Goal: Task Accomplishment & Management: Use online tool/utility

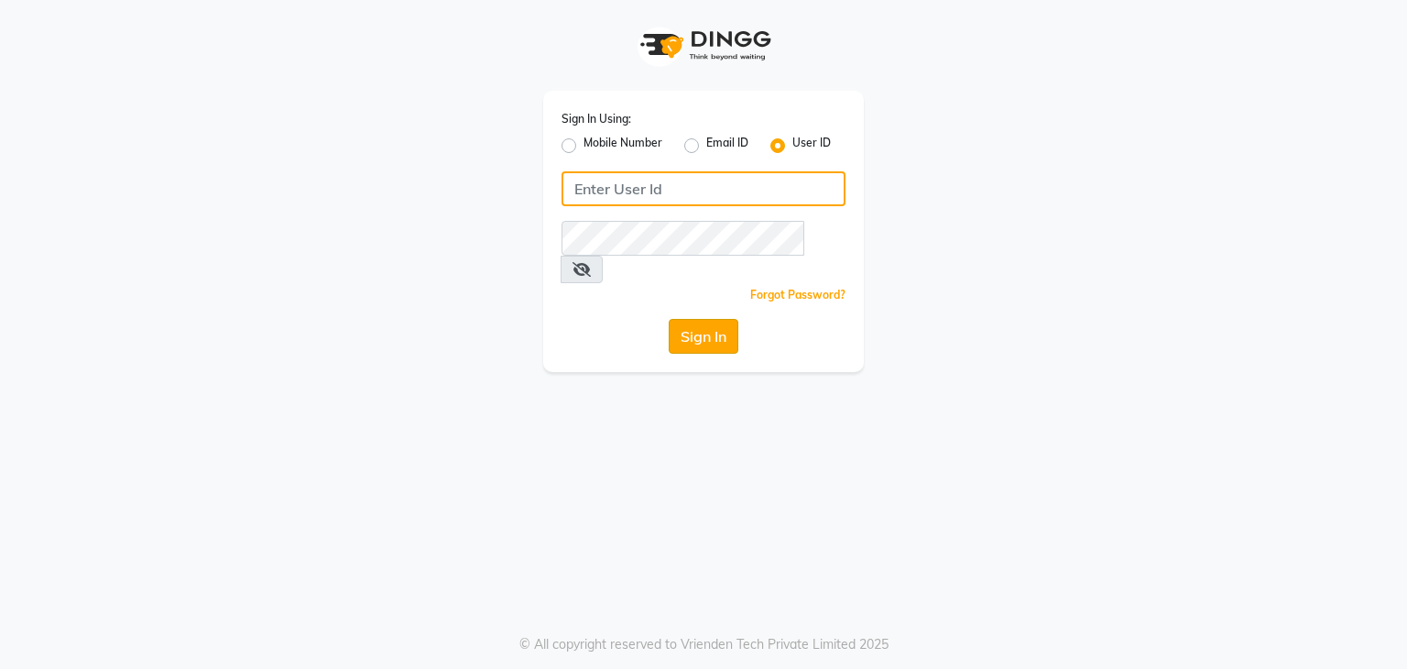
type input "shradzzzstudio"
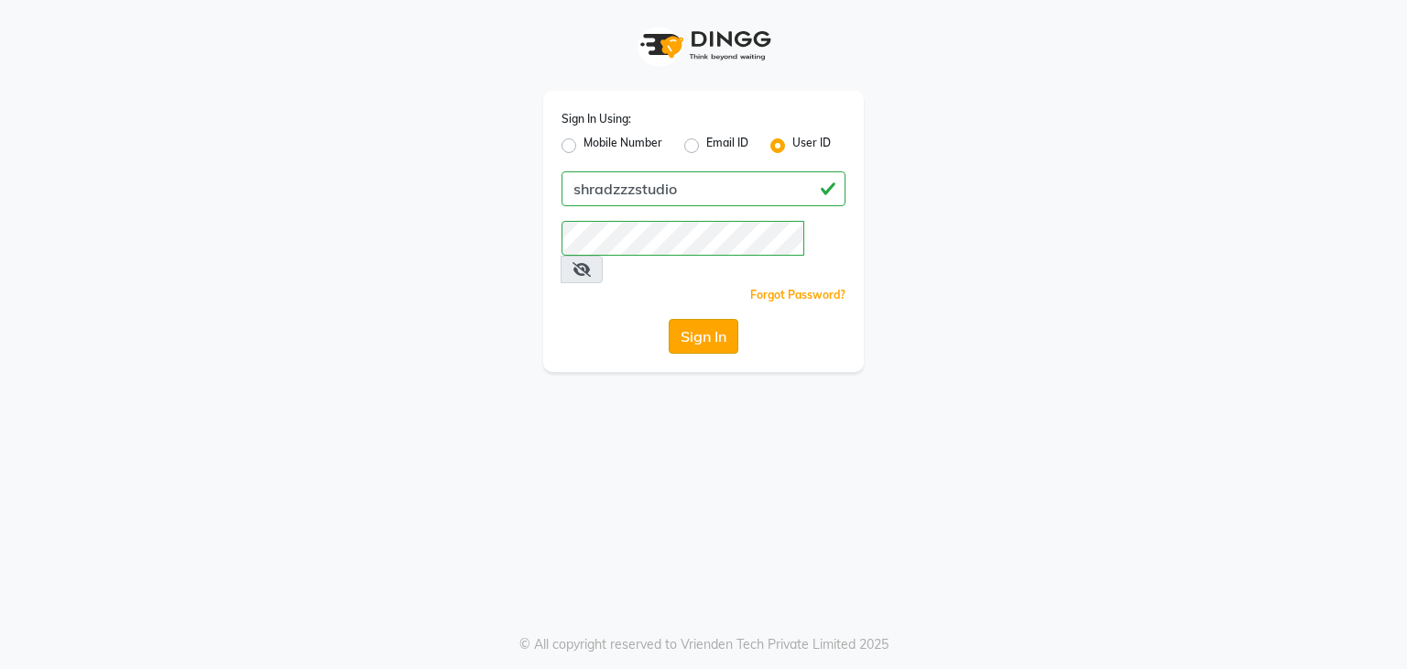
click at [685, 319] on button "Sign In" at bounding box center [704, 336] width 70 height 35
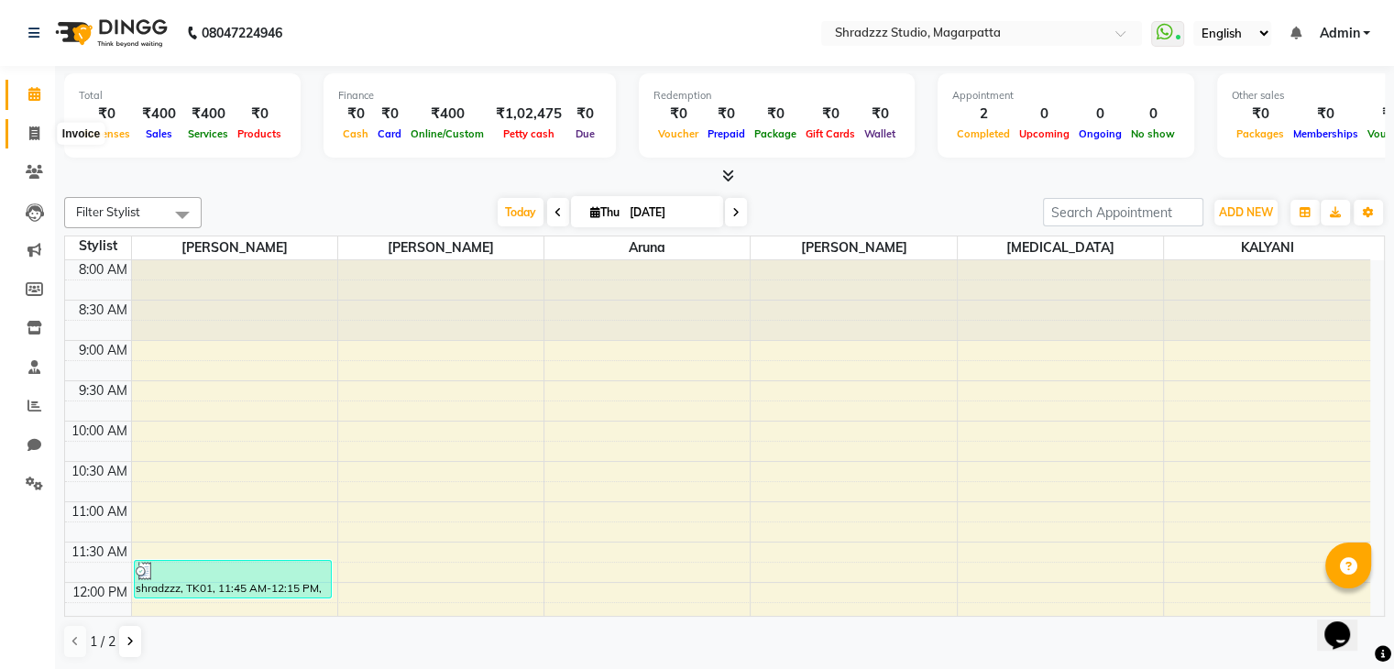
click at [30, 126] on icon at bounding box center [34, 133] width 10 height 14
select select "4544"
select select "service"
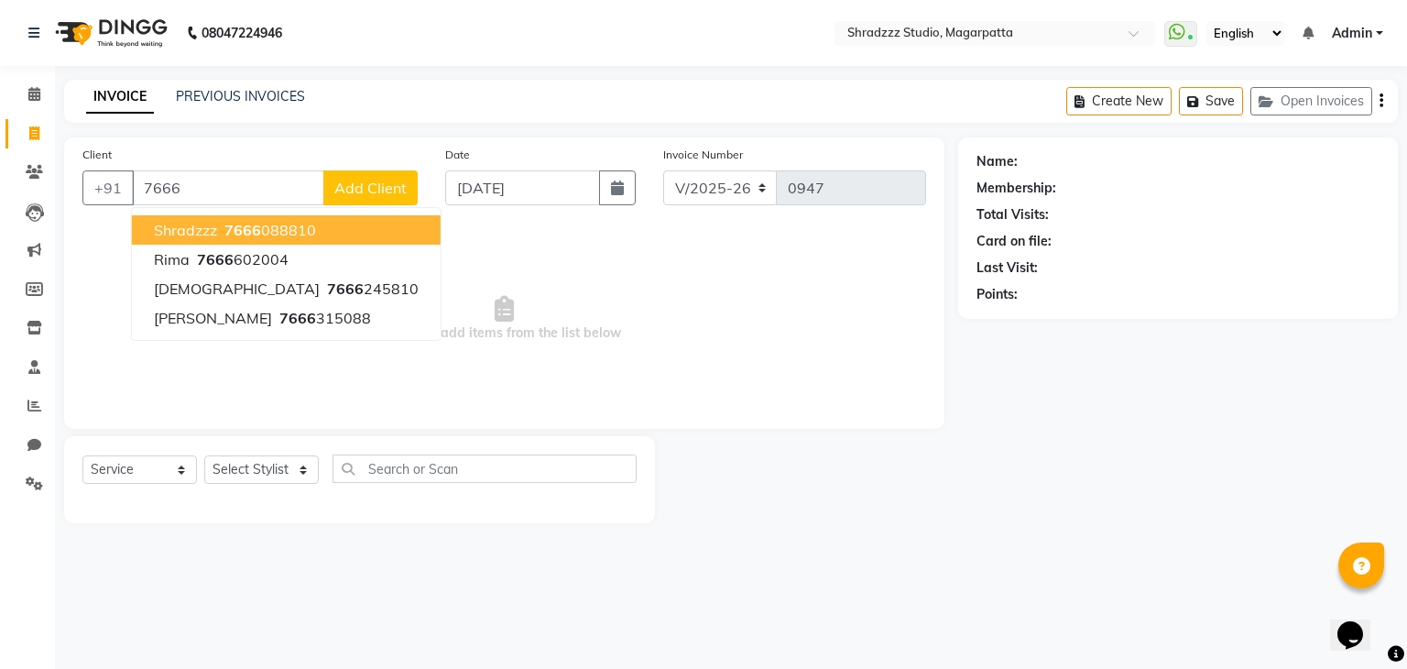
click at [233, 228] on span "7666" at bounding box center [242, 230] width 37 height 18
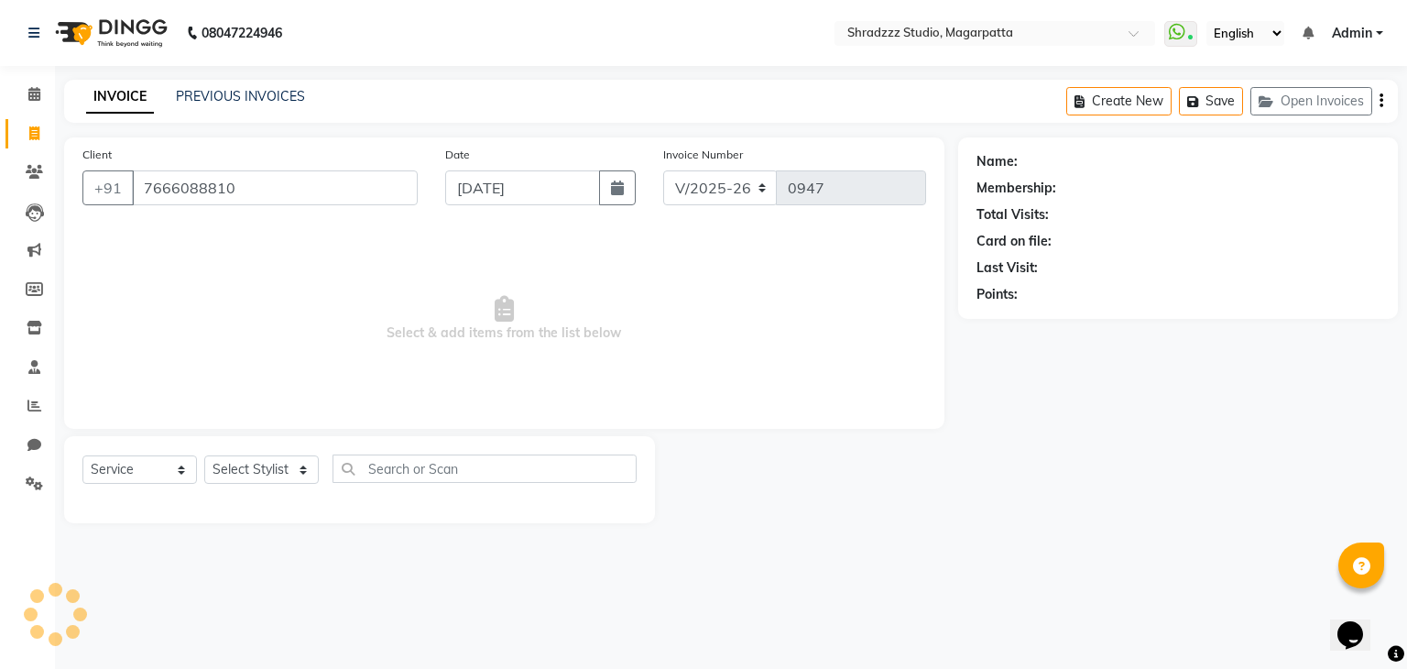
type input "7666088810"
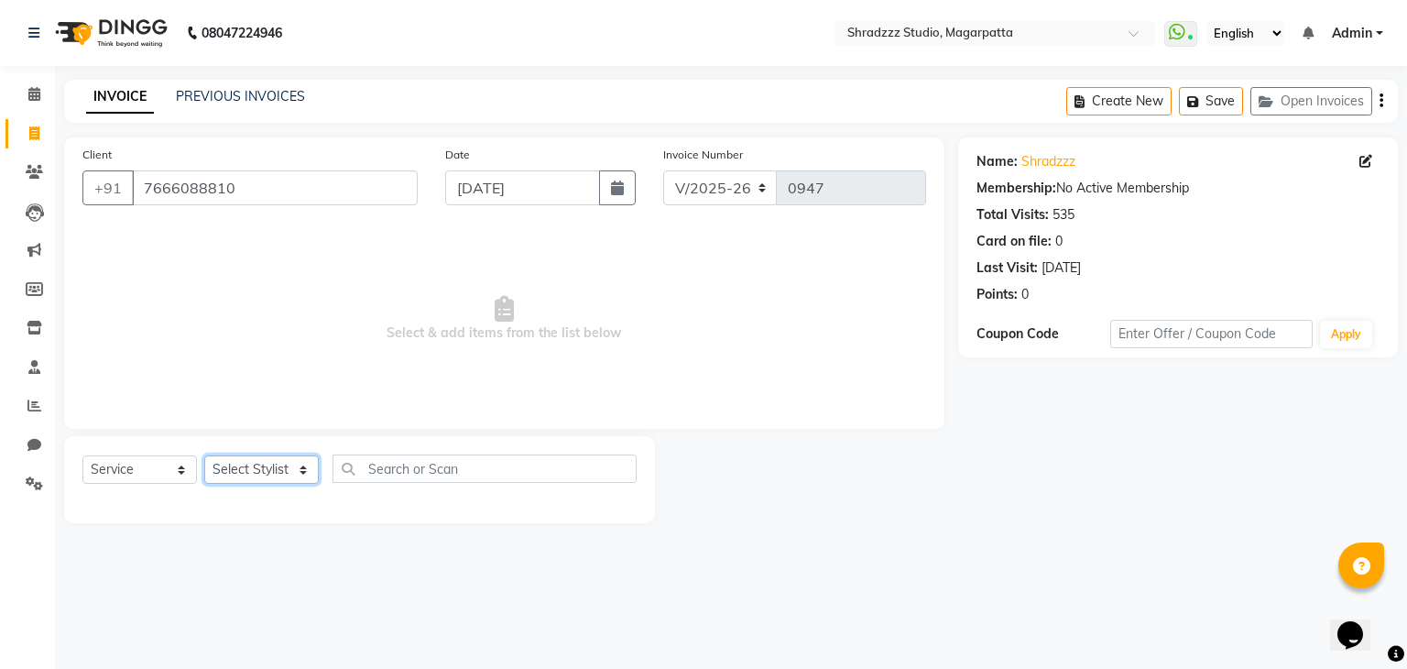
click at [304, 475] on select "Select Stylist [PERSON_NAME] Manager [MEDICAL_DATA][PERSON_NAME] Sameer [PERSON…" at bounding box center [261, 469] width 115 height 28
select select "39784"
click at [204, 456] on select "Select Stylist [PERSON_NAME] Manager [MEDICAL_DATA][PERSON_NAME] Sameer [PERSON…" at bounding box center [261, 469] width 115 height 28
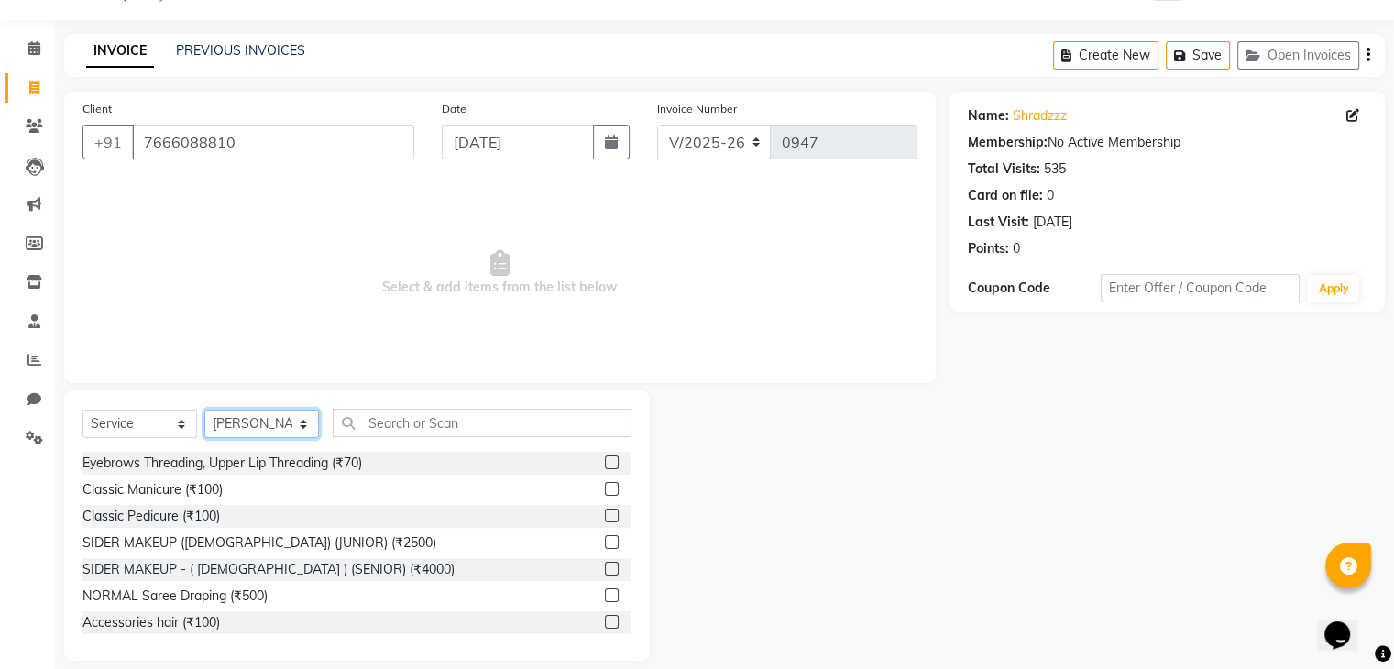
scroll to position [51, 0]
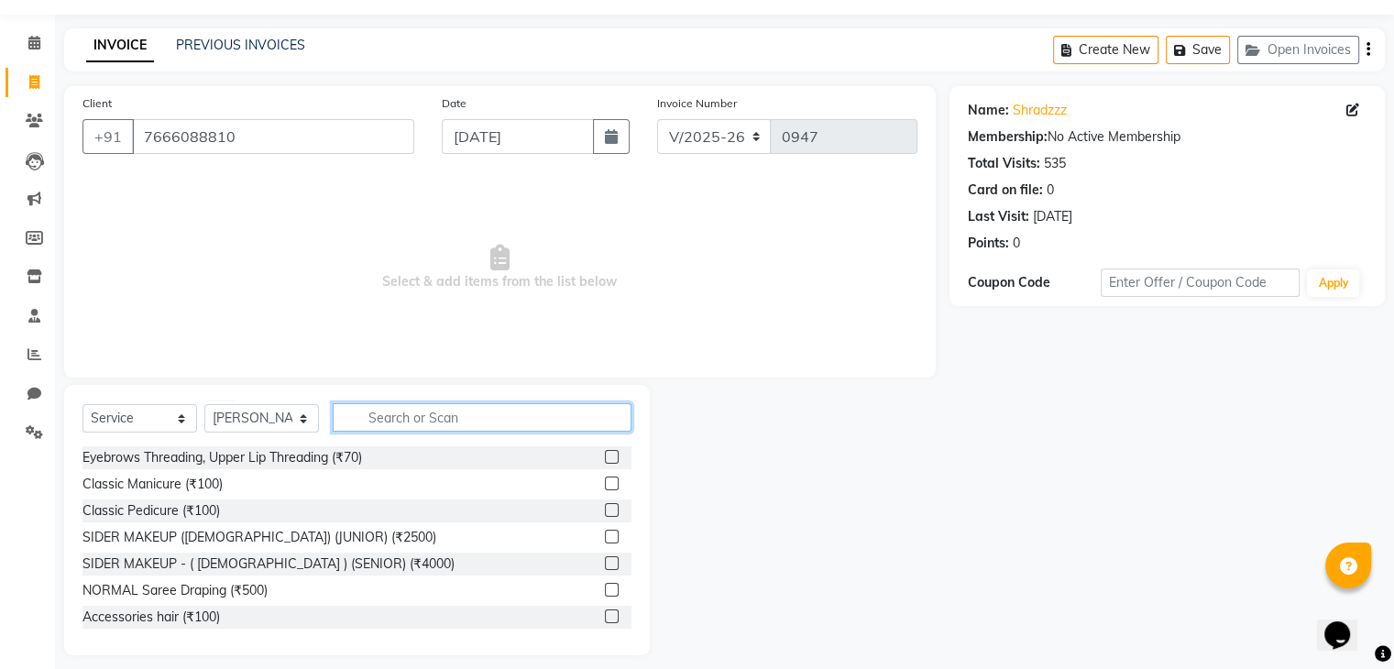
click at [391, 416] on input "text" at bounding box center [482, 417] width 299 height 28
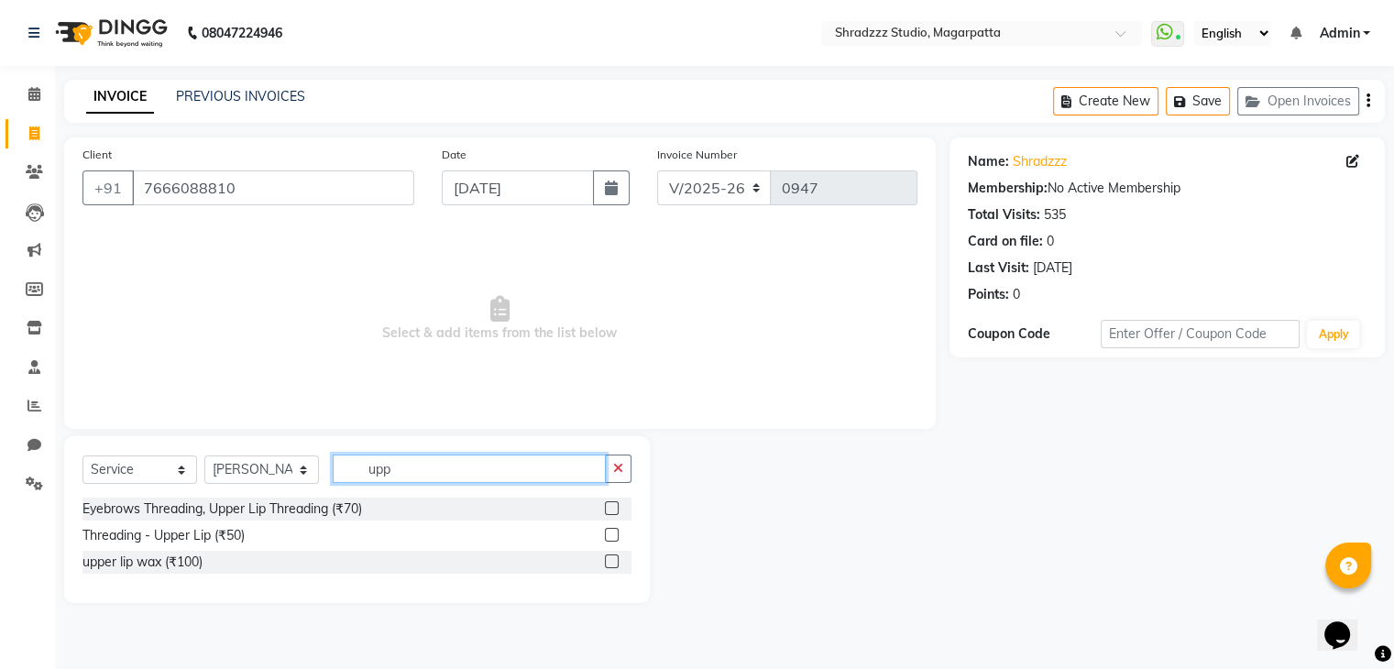
scroll to position [0, 0]
type input "upper"
click at [151, 554] on div "upper lip wax (₹100)" at bounding box center [142, 561] width 120 height 19
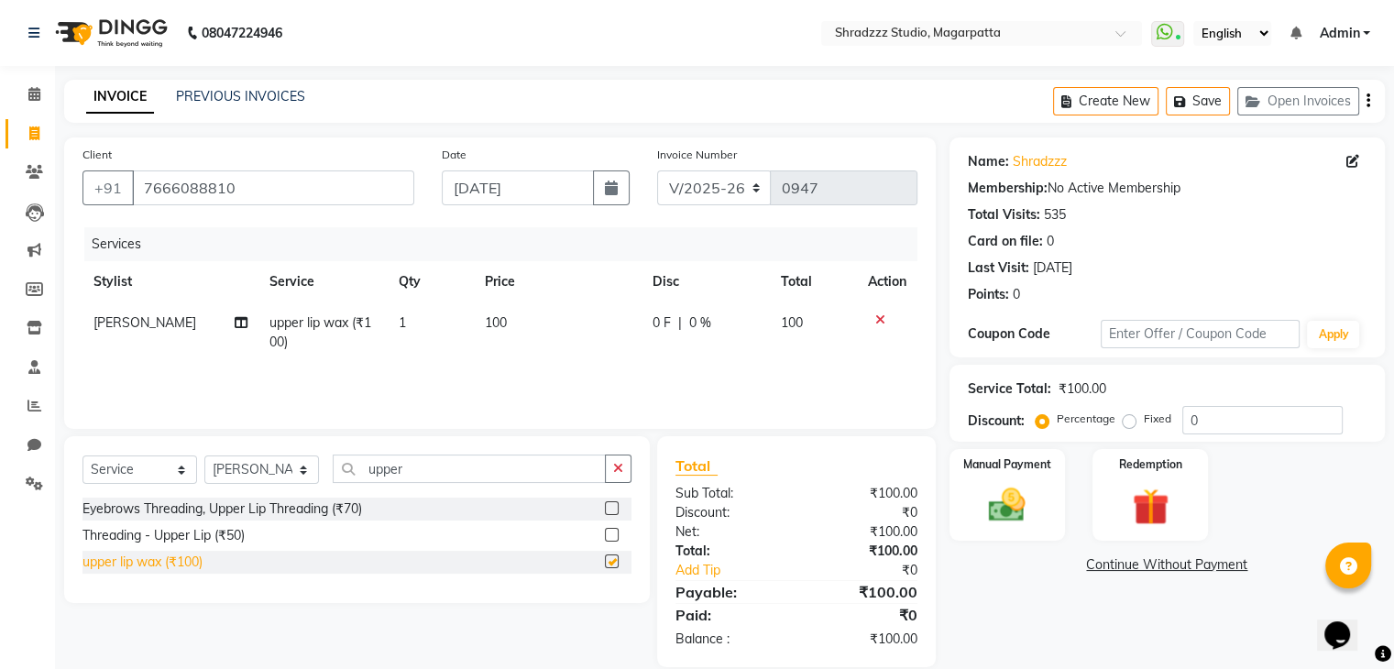
checkbox input "false"
click at [304, 472] on select "Select Stylist [PERSON_NAME] Manager [MEDICAL_DATA][PERSON_NAME] Sameer [PERSON…" at bounding box center [261, 469] width 115 height 28
click at [204, 456] on select "Select Stylist [PERSON_NAME] Manager [MEDICAL_DATA][PERSON_NAME] Sameer [PERSON…" at bounding box center [261, 469] width 115 height 28
click at [398, 467] on input "upper" at bounding box center [469, 468] width 273 height 28
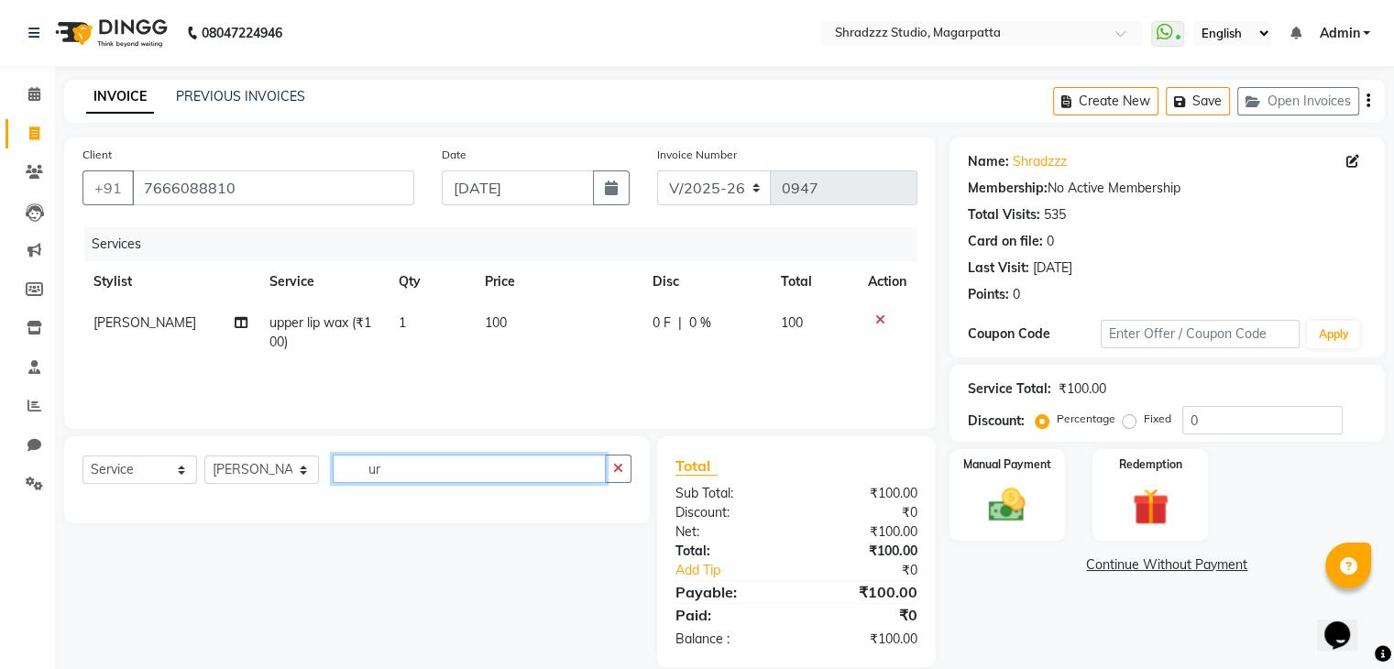
type input "r"
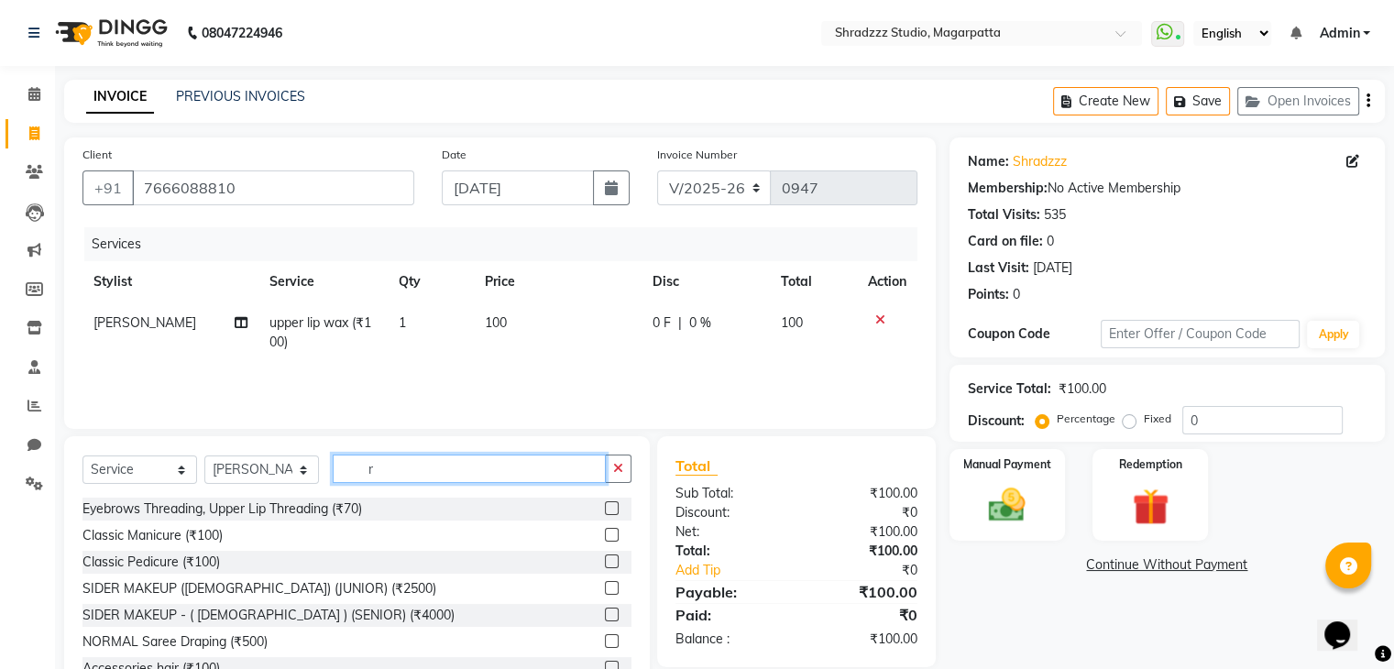
click at [399, 479] on input "r" at bounding box center [469, 468] width 273 height 28
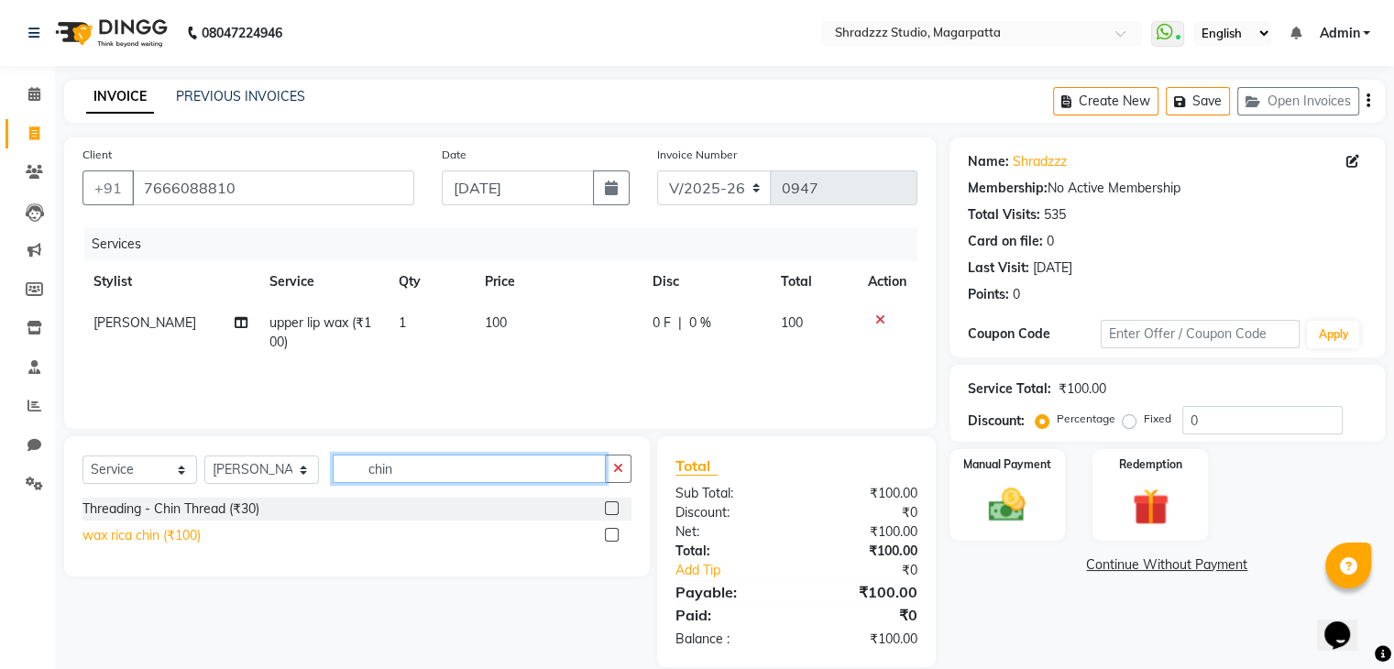
type input "chin"
click at [126, 545] on div "wax rica chin (₹100)" at bounding box center [141, 535] width 118 height 19
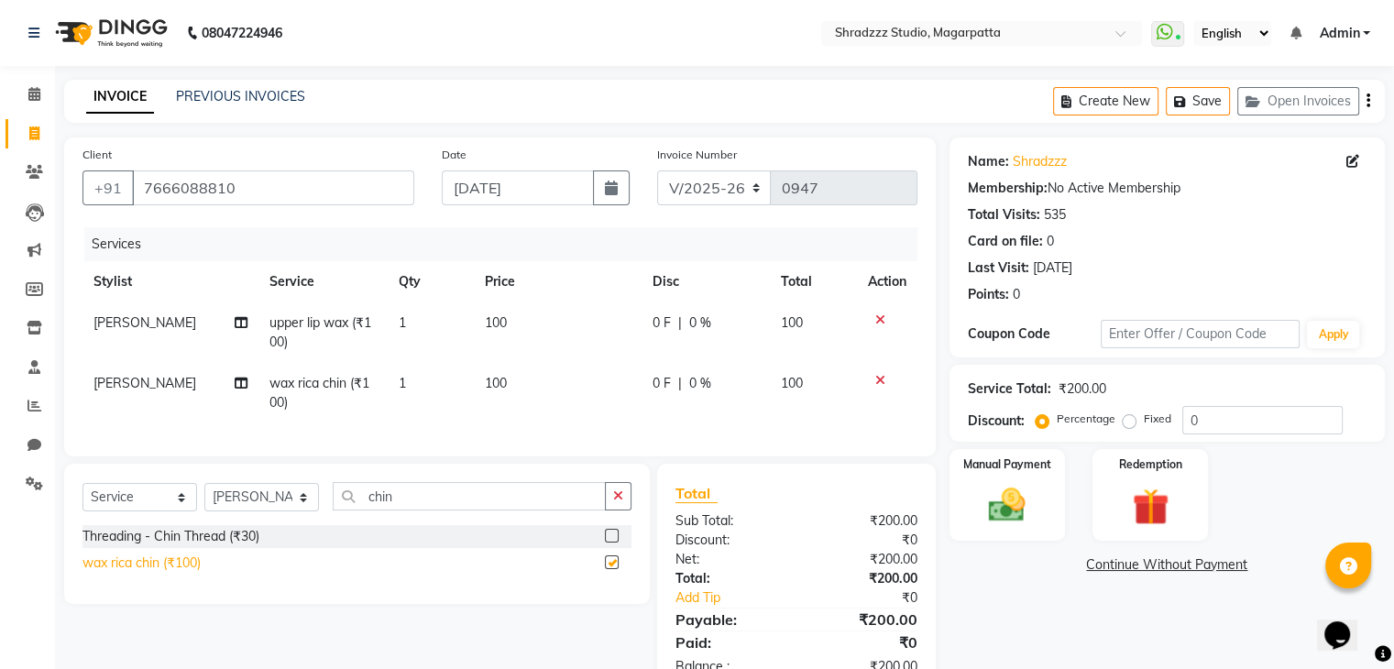
checkbox input "false"
click at [308, 511] on select "Select Stylist [PERSON_NAME] Manager [MEDICAL_DATA][PERSON_NAME] Sameer [PERSON…" at bounding box center [261, 497] width 115 height 28
click at [204, 498] on select "Select Stylist [PERSON_NAME] Manager [MEDICAL_DATA][PERSON_NAME] Sameer [PERSON…" at bounding box center [261, 497] width 115 height 28
click at [396, 510] on input "chin" at bounding box center [469, 496] width 273 height 28
type input "c"
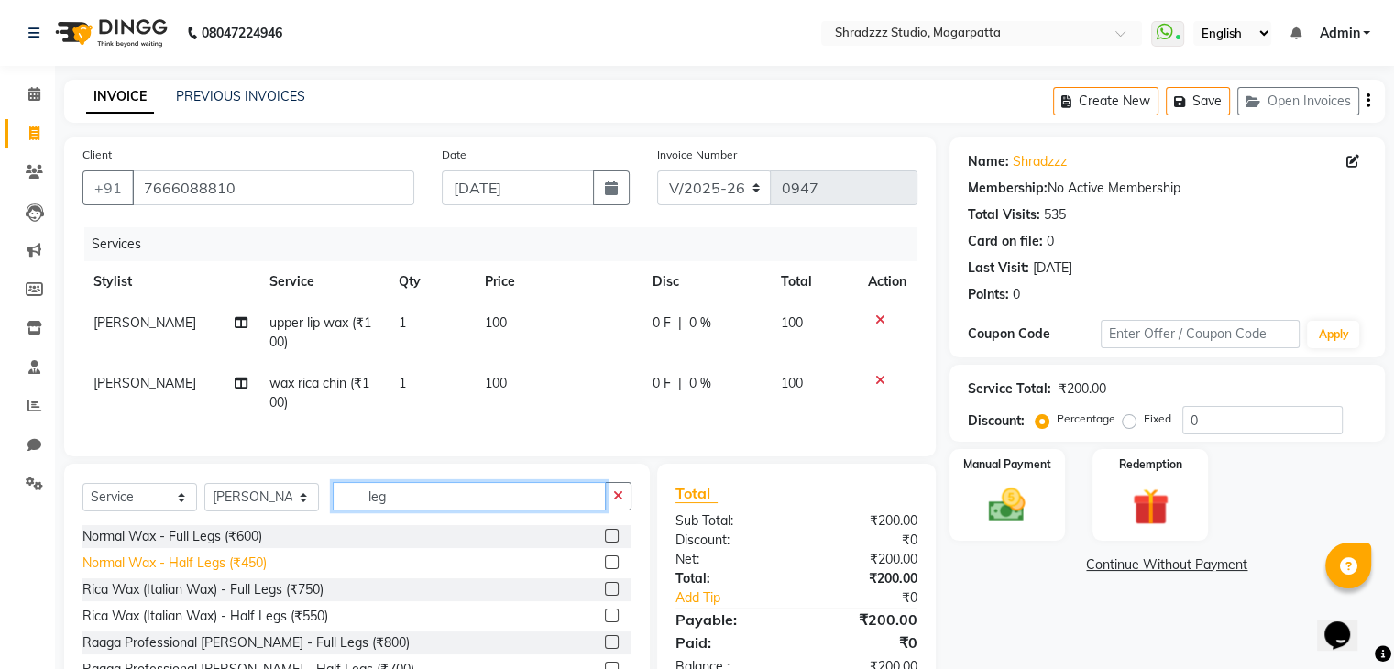
type input "leg"
click at [155, 573] on div "Normal Wax - Half Legs (₹450)" at bounding box center [174, 562] width 184 height 19
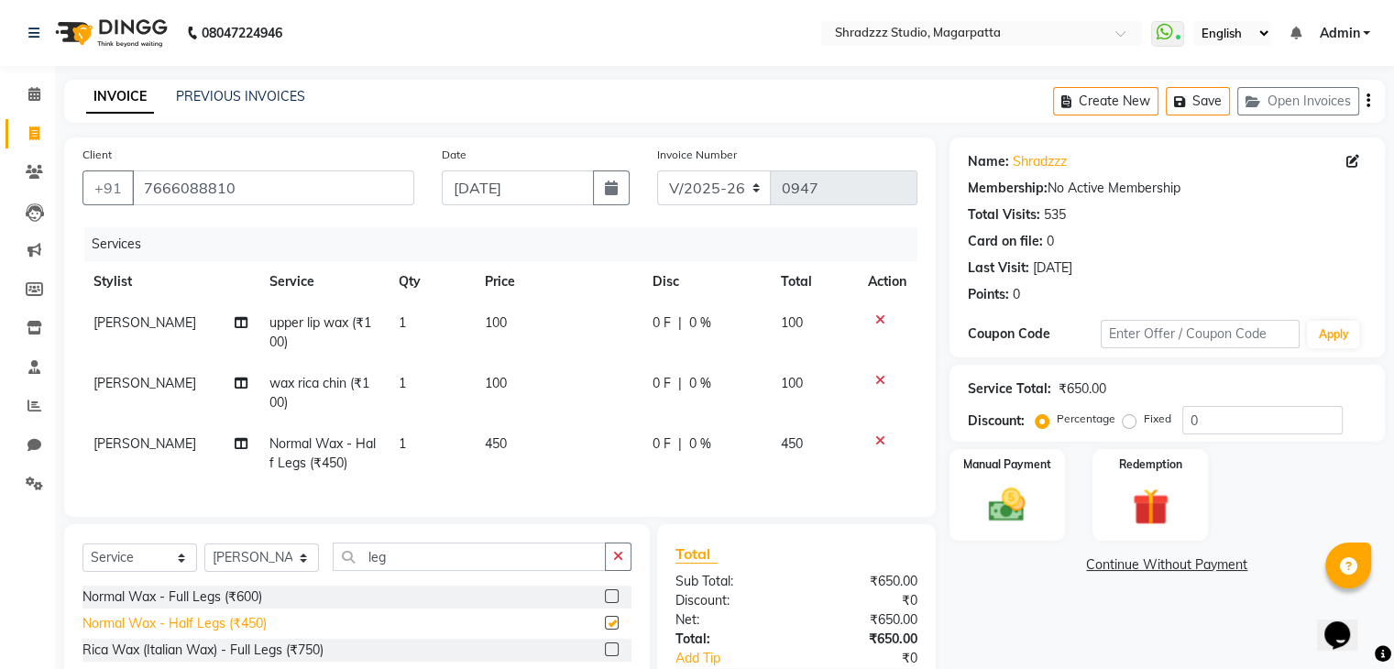
checkbox input "false"
click at [239, 448] on icon at bounding box center [241, 443] width 13 height 13
select select "39784"
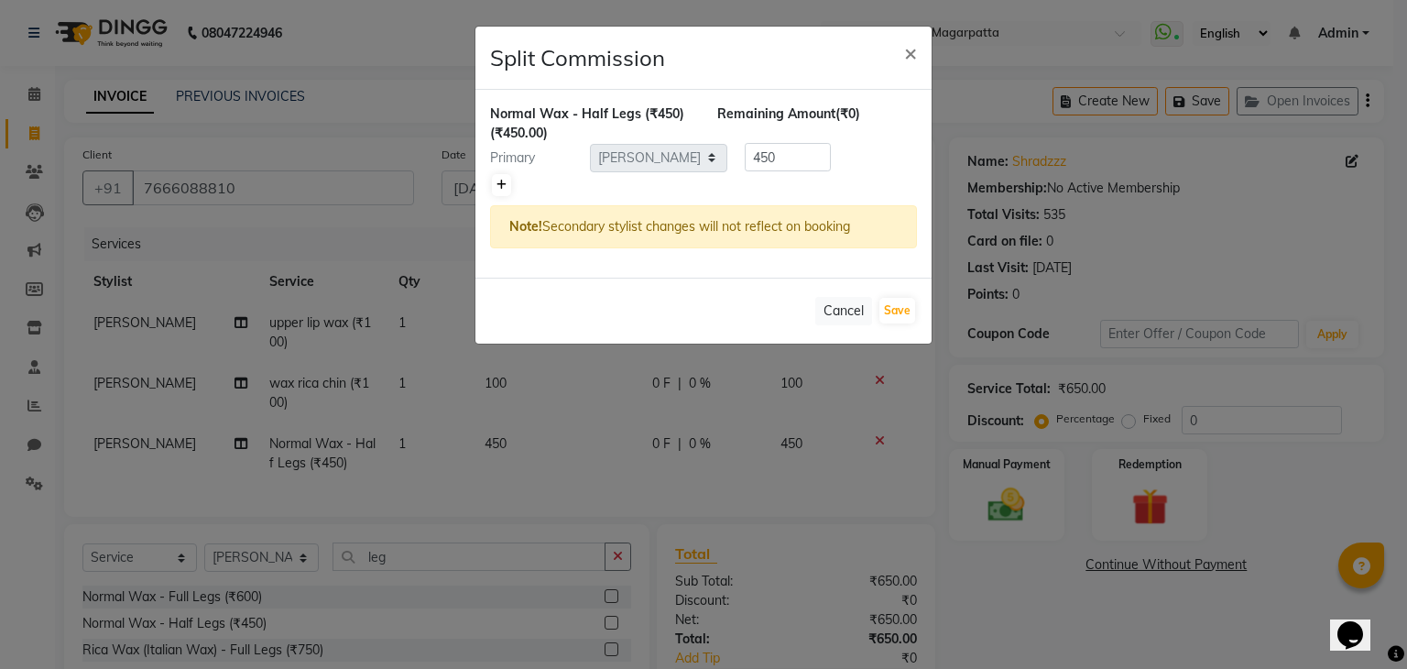
click at [503, 183] on icon at bounding box center [502, 185] width 10 height 11
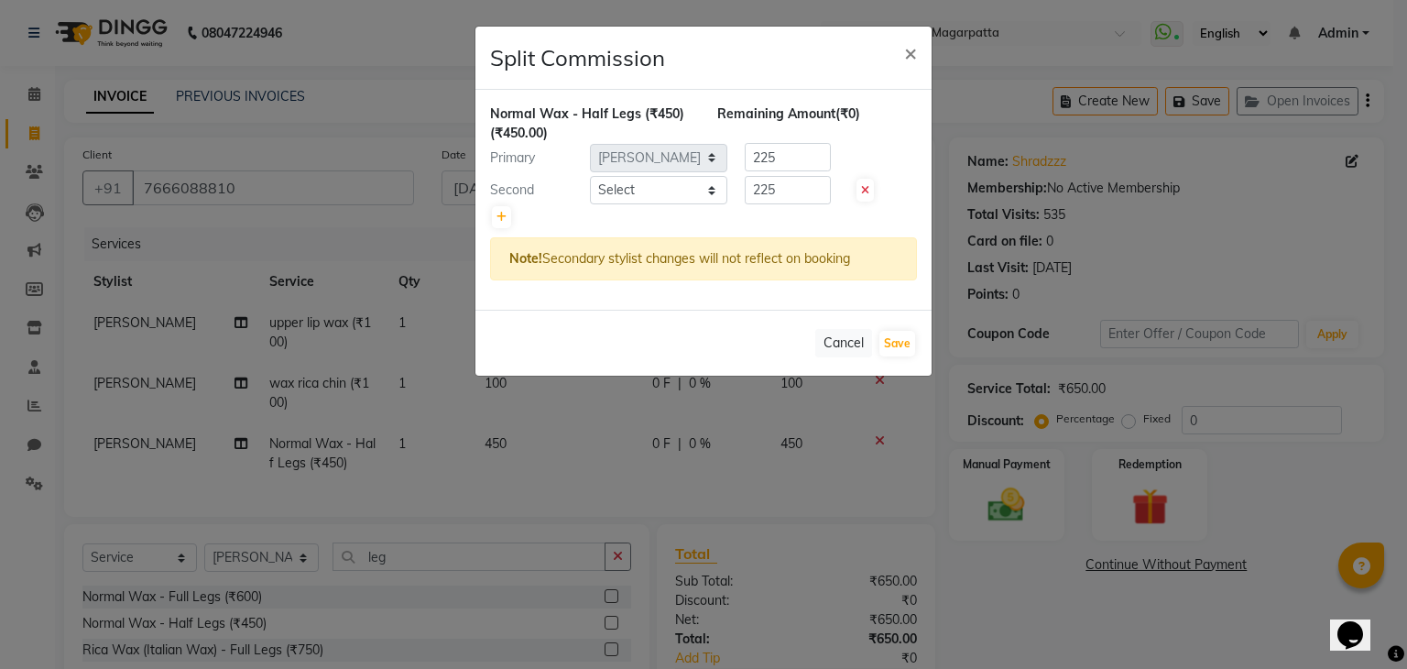
click at [868, 188] on icon at bounding box center [865, 190] width 8 height 11
type input "450"
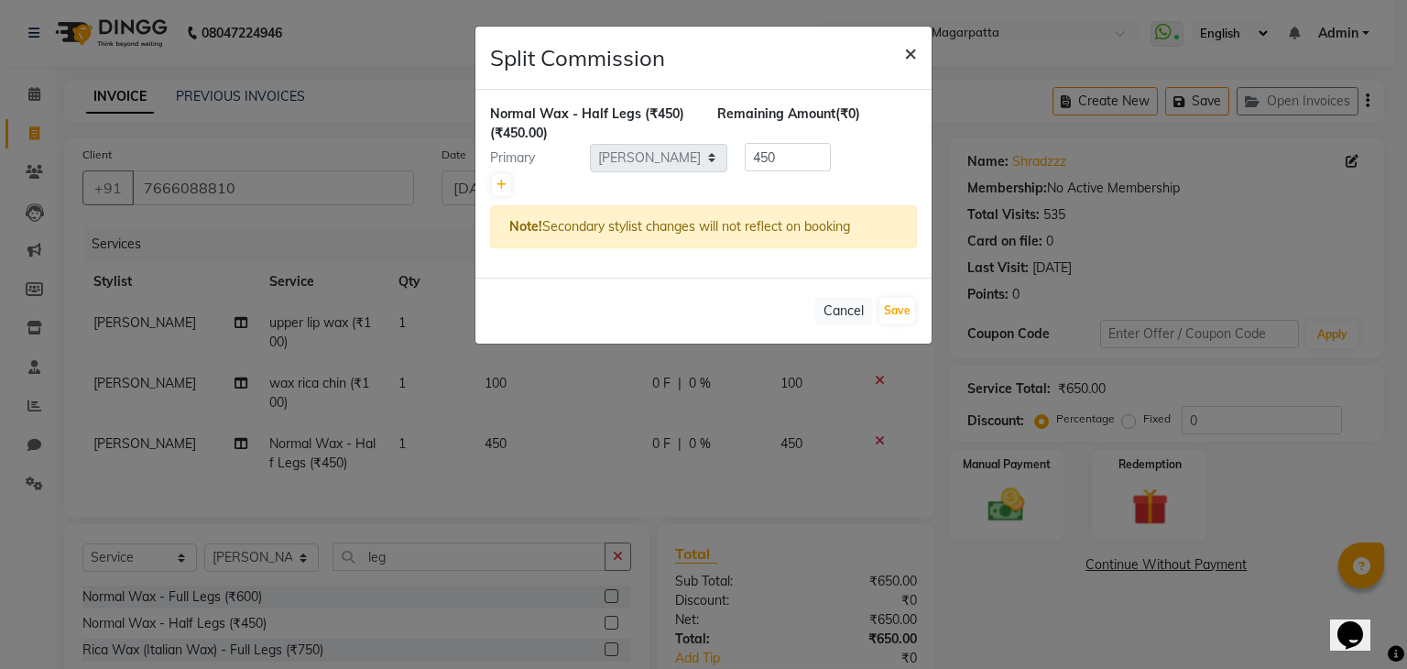
click at [911, 52] on span "×" at bounding box center [910, 51] width 13 height 27
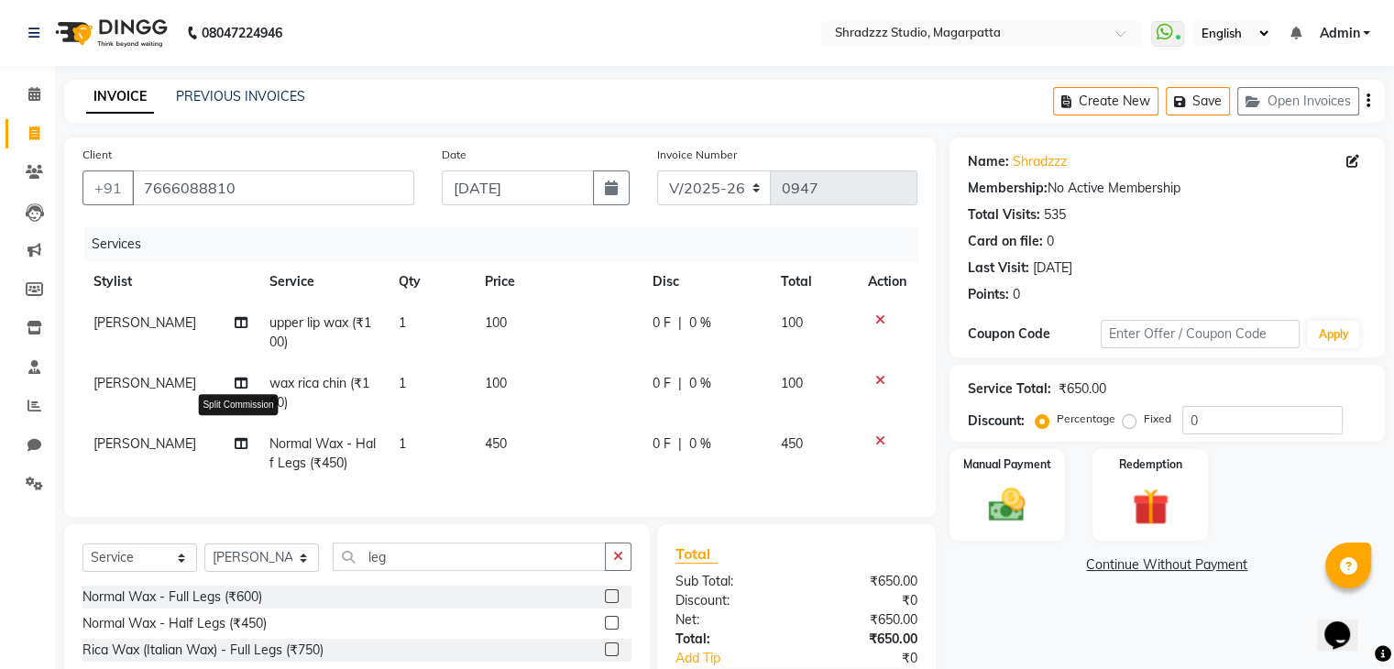
click at [238, 445] on icon at bounding box center [241, 443] width 13 height 13
select select "39784"
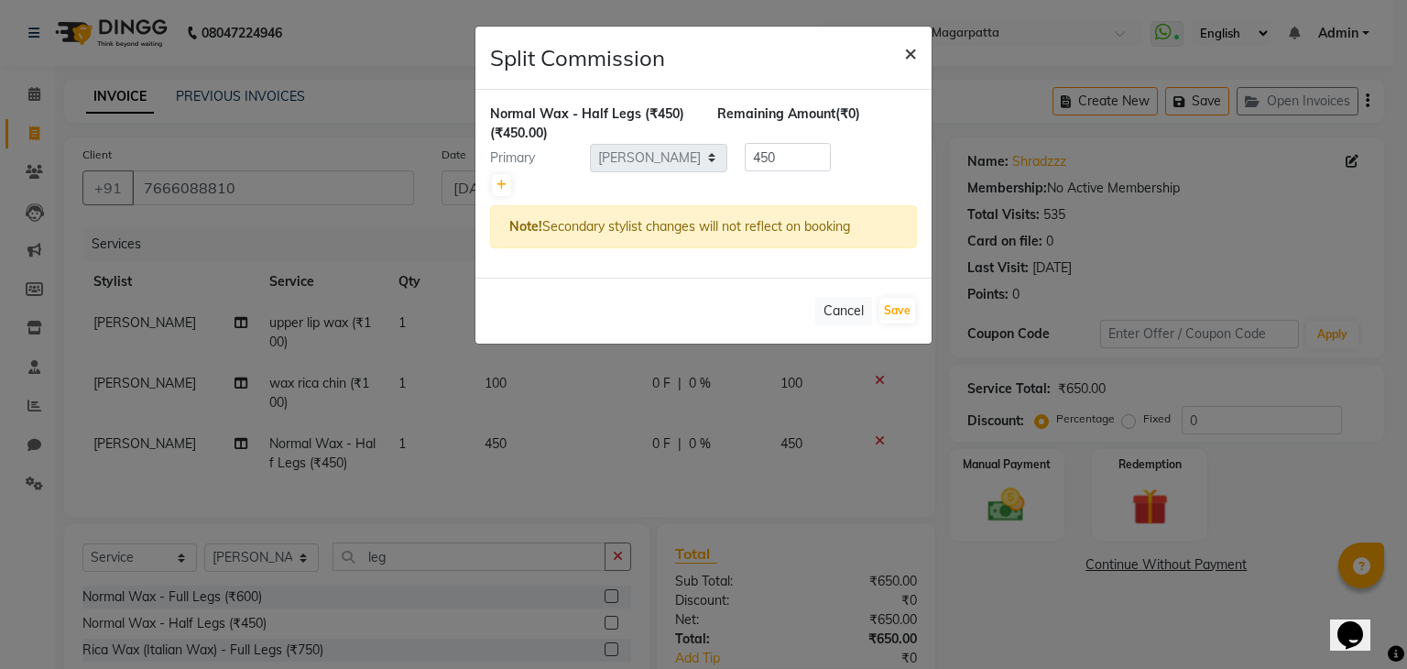
click at [916, 52] on span "×" at bounding box center [910, 51] width 13 height 27
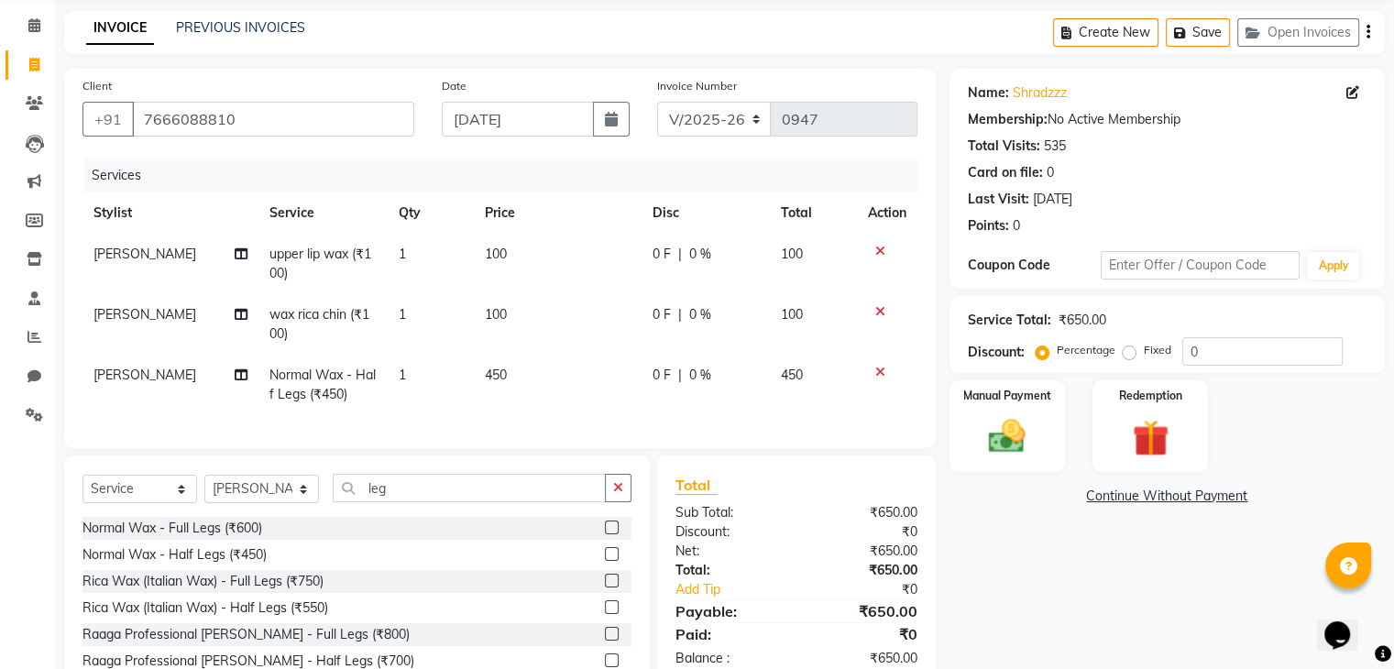
scroll to position [68, 0]
click at [660, 219] on th "Disc" at bounding box center [705, 213] width 128 height 41
click at [1196, 349] on input "0" at bounding box center [1262, 352] width 160 height 28
type input "15"
click at [711, 377] on span "15 %" at bounding box center [719, 375] width 29 height 19
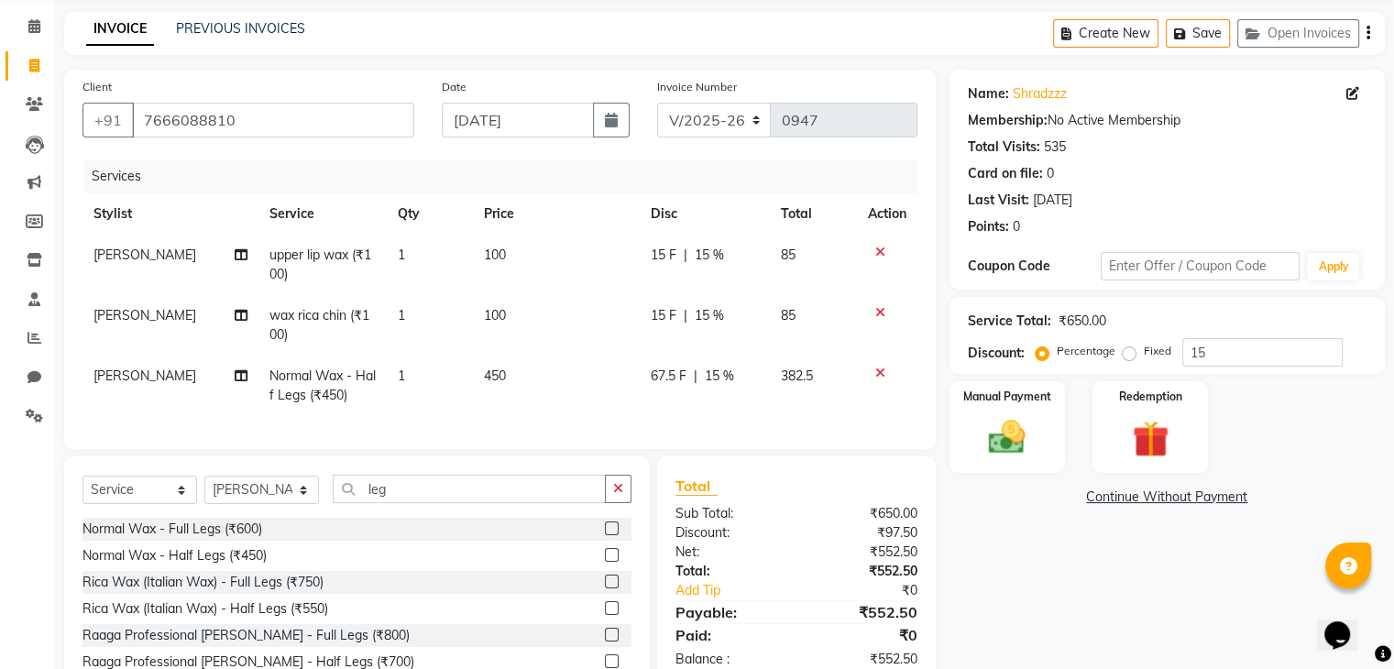
select select "39784"
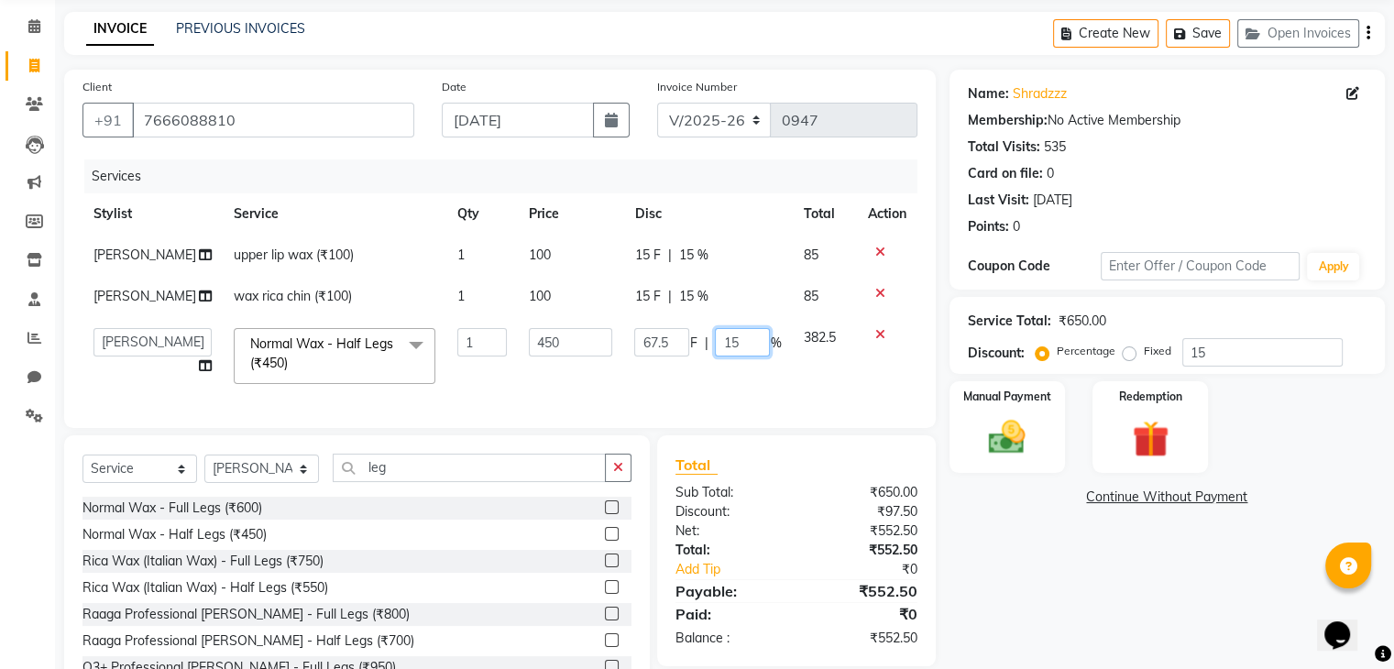
click at [733, 344] on input "15" at bounding box center [742, 342] width 55 height 28
type input "1"
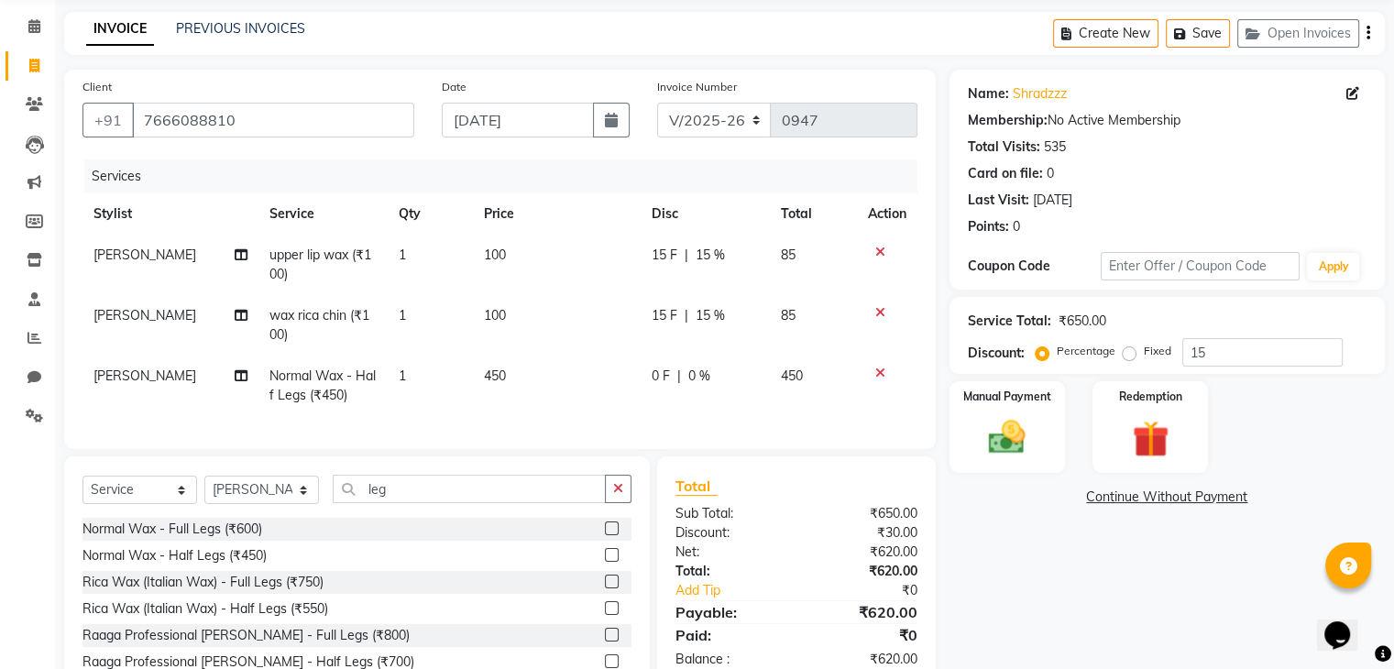
click at [979, 540] on div "Name: Shradzzz Membership: No Active Membership Total Visits: 535 Card on file:…" at bounding box center [1173, 398] width 449 height 657
click at [700, 378] on span "0 %" at bounding box center [699, 375] width 22 height 19
select select "39784"
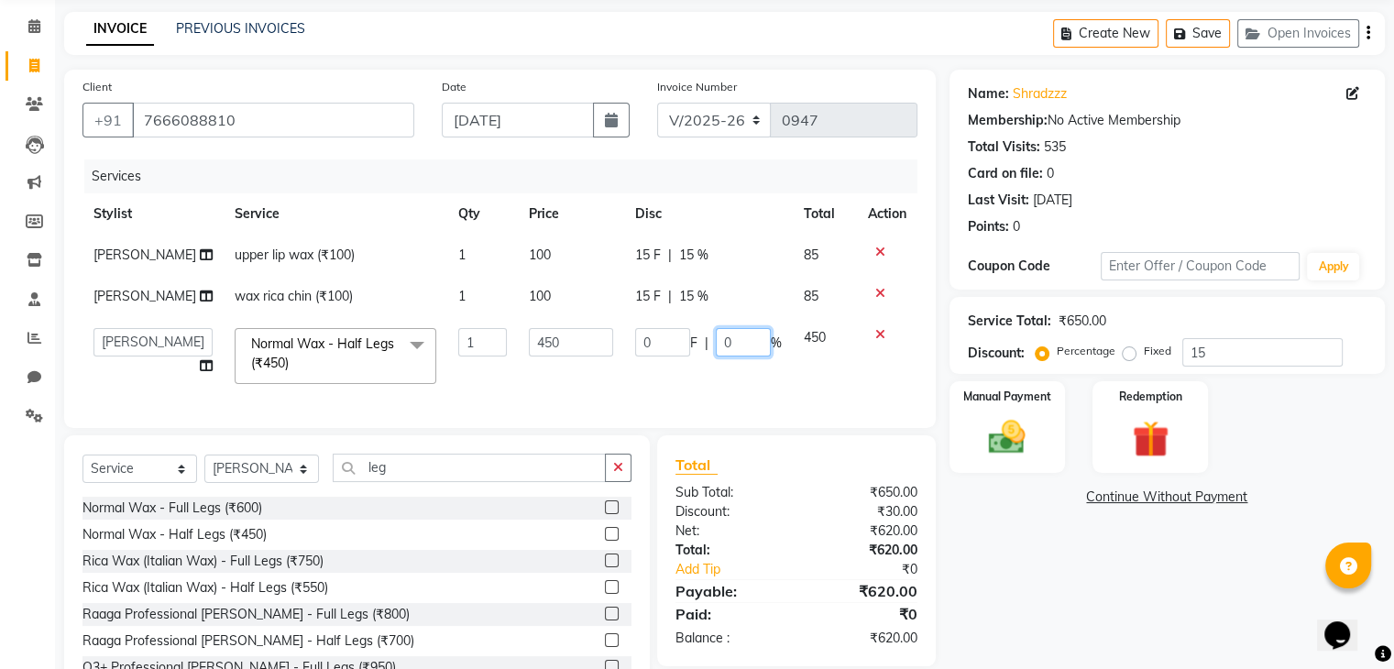
click at [727, 345] on input "0" at bounding box center [743, 342] width 55 height 28
type input "15"
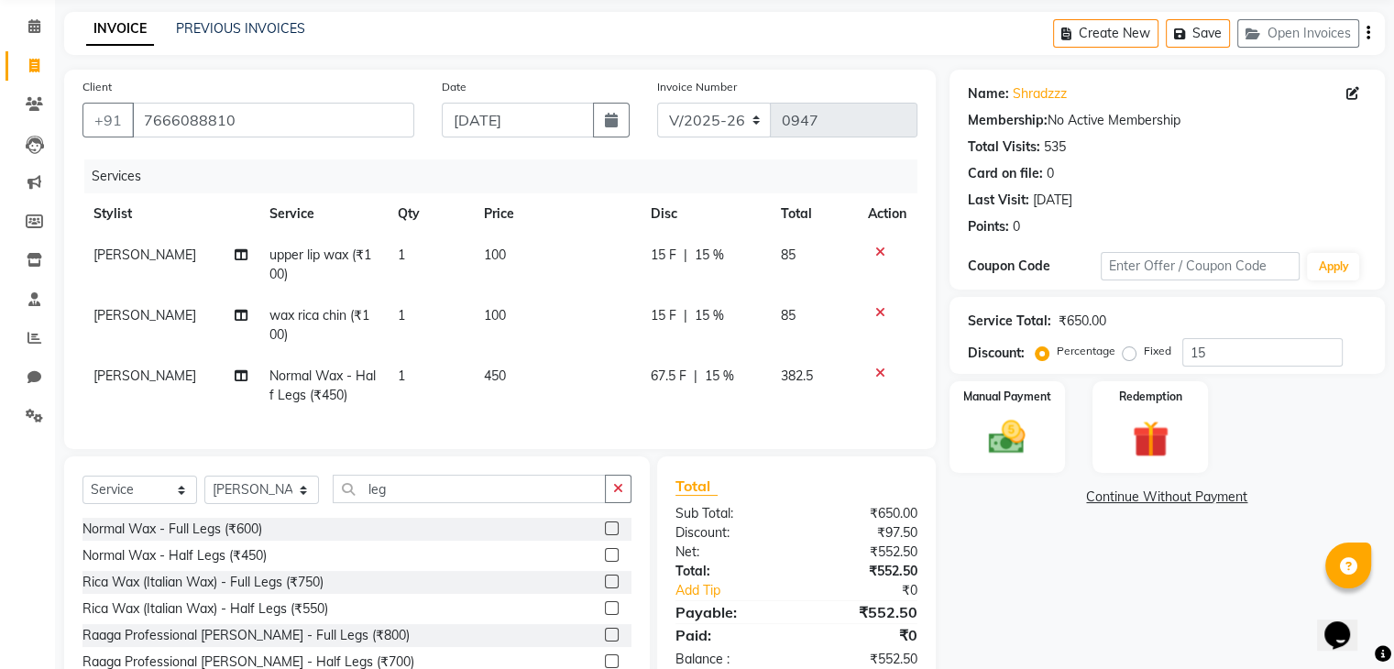
click at [1036, 521] on div "Name: Shradzzz Membership: No Active Membership Total Visits: 535 Card on file:…" at bounding box center [1173, 398] width 449 height 657
click at [1208, 351] on input "15" at bounding box center [1262, 354] width 160 height 28
type input "1"
click at [1030, 581] on div "Name: Shradzzz Membership: No Active Membership Total Visits: 535 Card on file:…" at bounding box center [1173, 399] width 449 height 657
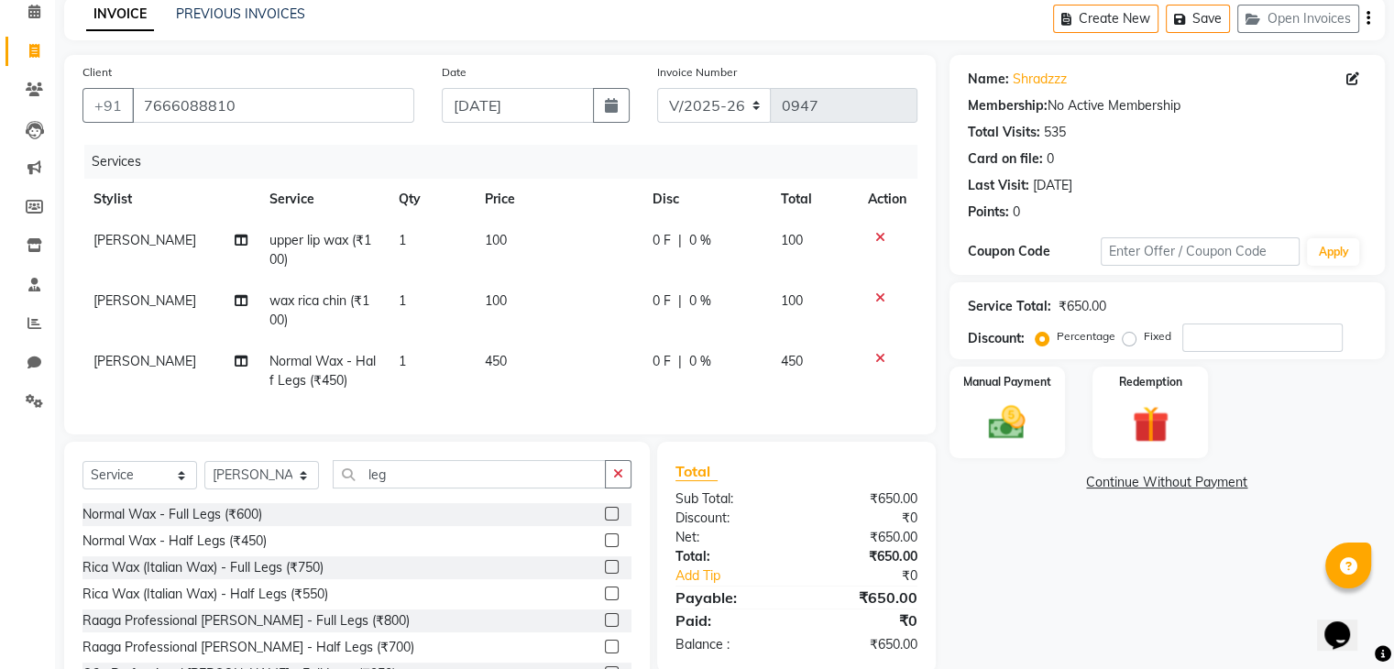
scroll to position [73, 0]
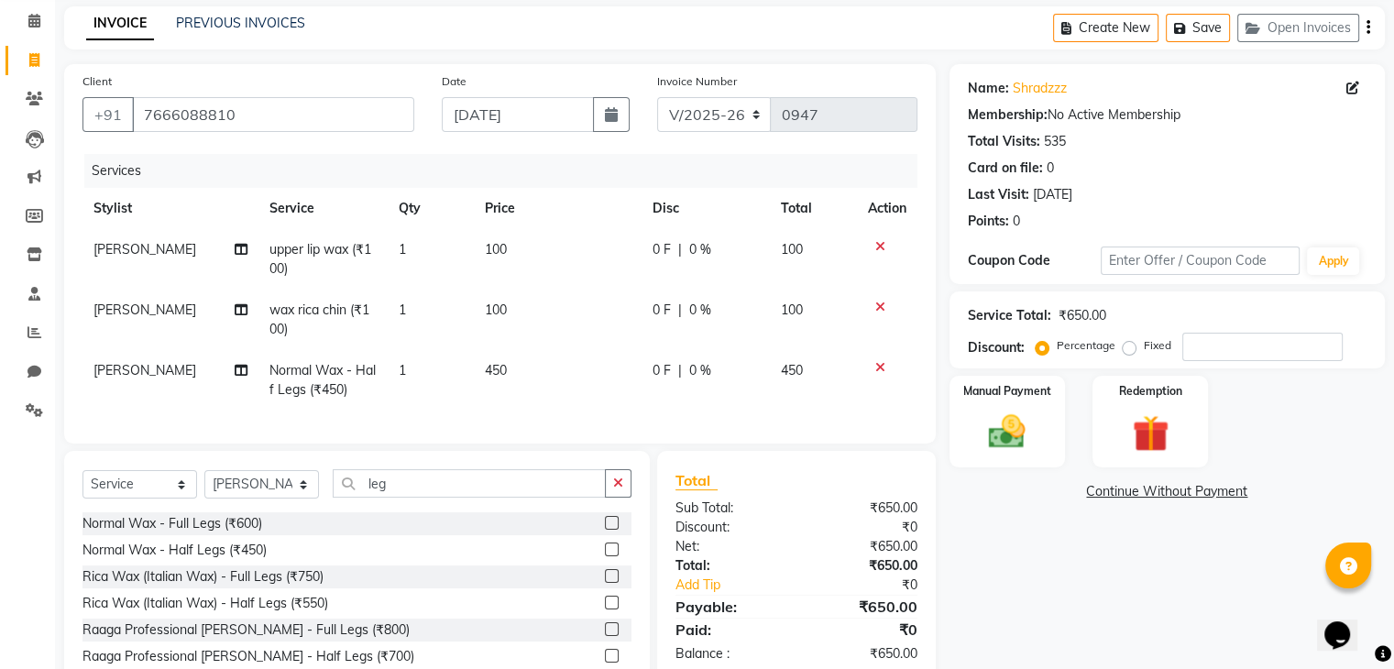
click at [1026, 521] on div "Name: Shradzzz Membership: No Active Membership Total Visits: 535 Card on file:…" at bounding box center [1173, 392] width 449 height 657
click at [117, 373] on span "[PERSON_NAME]" at bounding box center [144, 370] width 103 height 16
select select "39784"
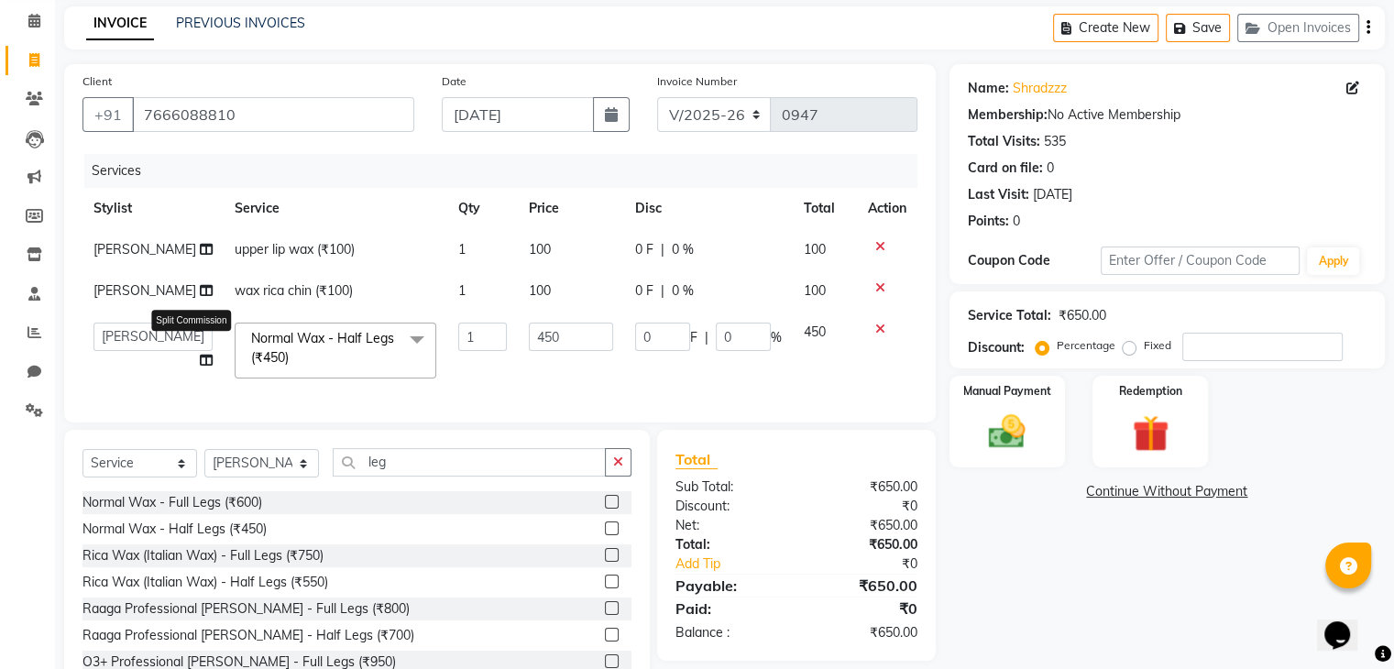
click at [200, 364] on icon at bounding box center [206, 360] width 13 height 13
select select "39784"
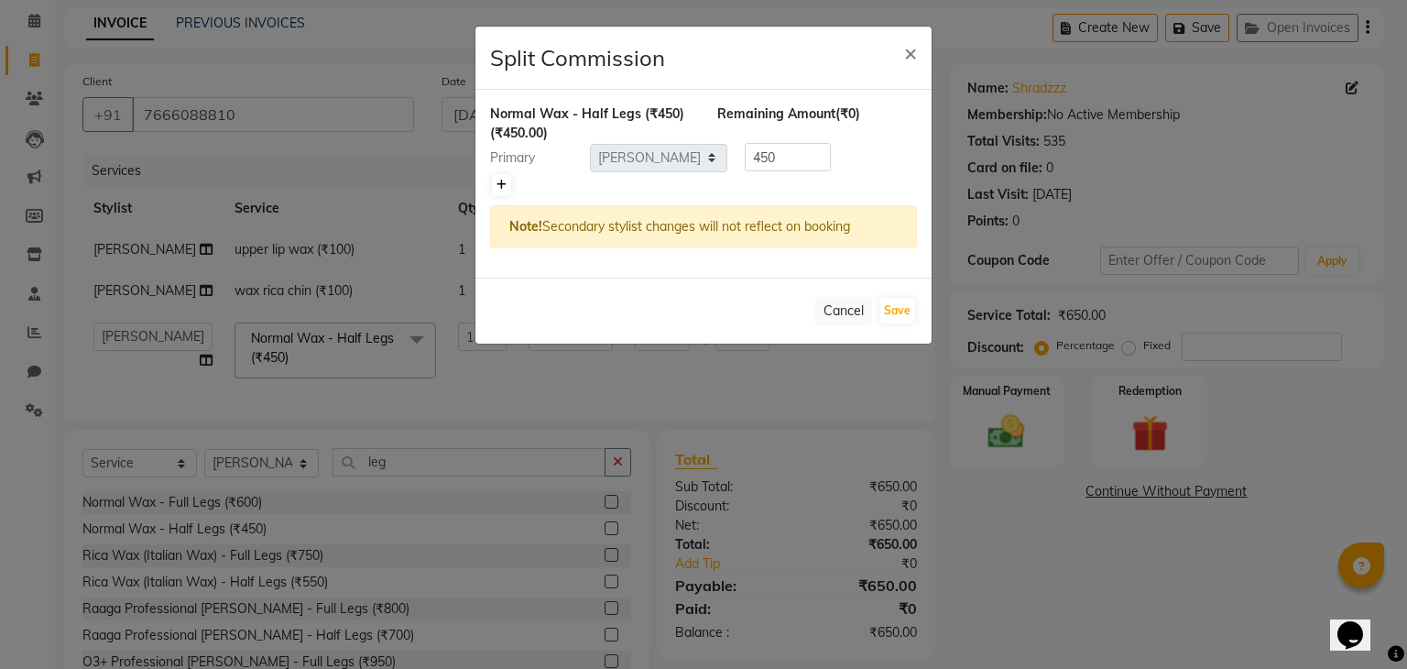
click at [503, 180] on icon at bounding box center [502, 185] width 10 height 11
type input "225"
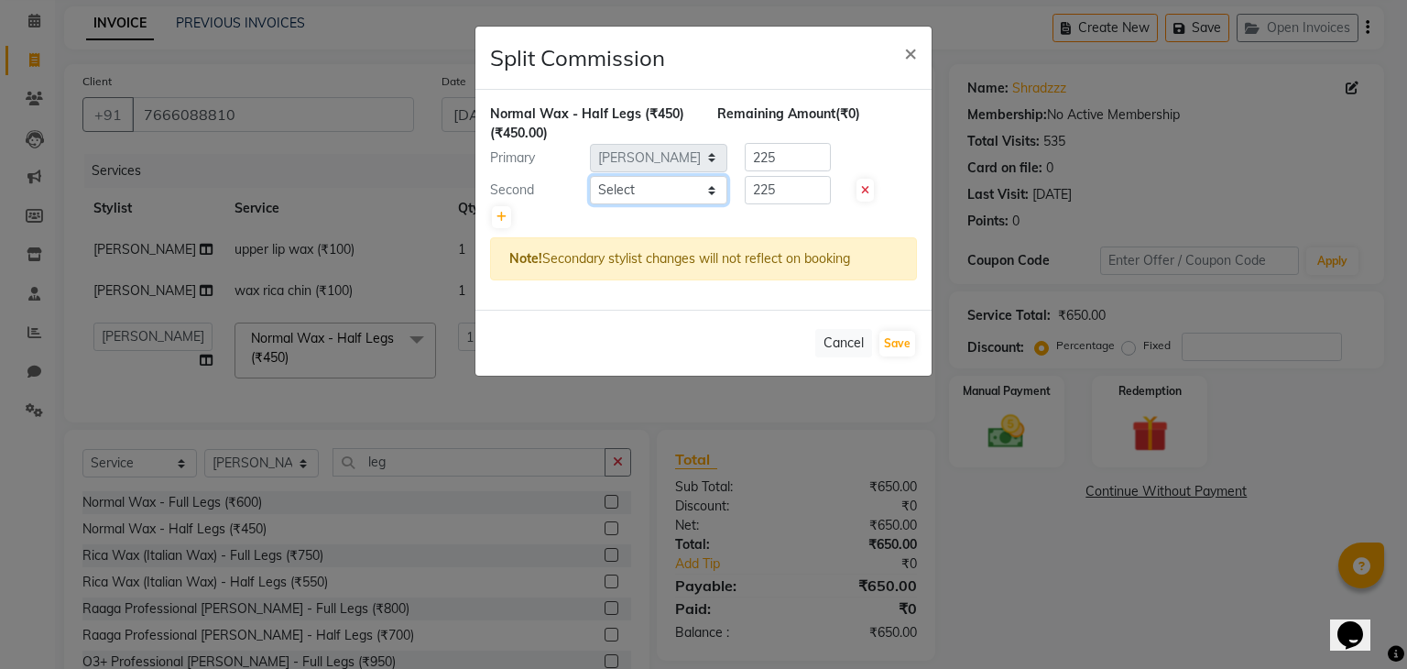
click at [640, 187] on select "Select [PERSON_NAME] Manager [MEDICAL_DATA][PERSON_NAME] Sameer [PERSON_NAME] […" at bounding box center [658, 190] width 137 height 28
select select "88067"
click at [590, 176] on select "Select [PERSON_NAME] Manager [MEDICAL_DATA][PERSON_NAME] Sameer [PERSON_NAME] […" at bounding box center [658, 190] width 137 height 28
click at [896, 346] on button "Save" at bounding box center [898, 344] width 36 height 26
select select "Select"
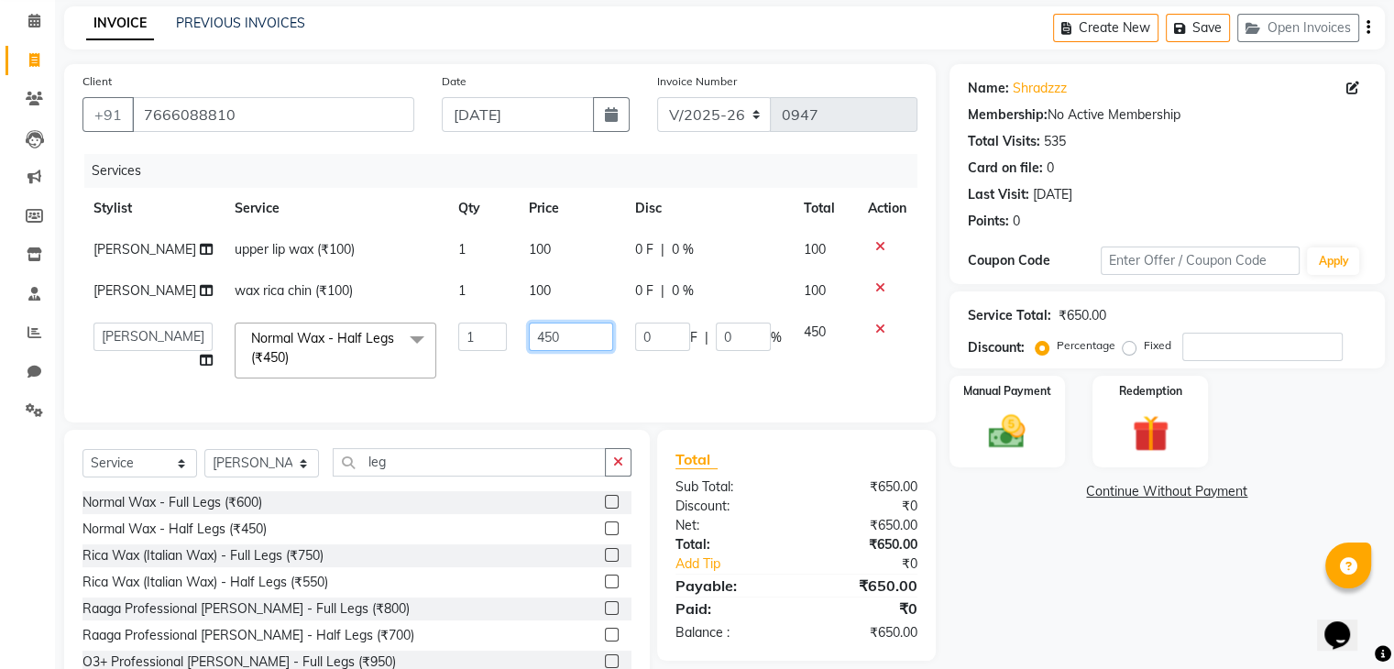
click at [554, 338] on input "450" at bounding box center [571, 336] width 84 height 28
type input "4"
type input "250"
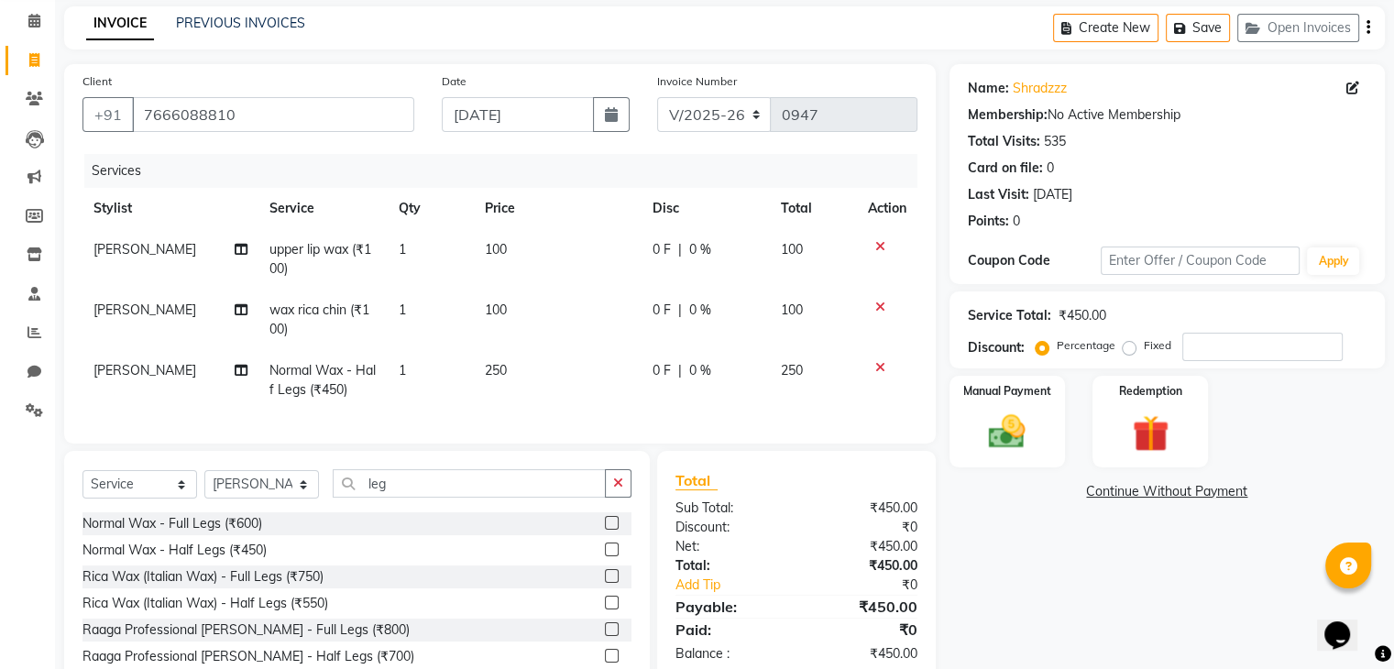
click at [1142, 600] on div "Name: Shradzzz Membership: No Active Membership Total Visits: 535 Card on file:…" at bounding box center [1173, 392] width 449 height 657
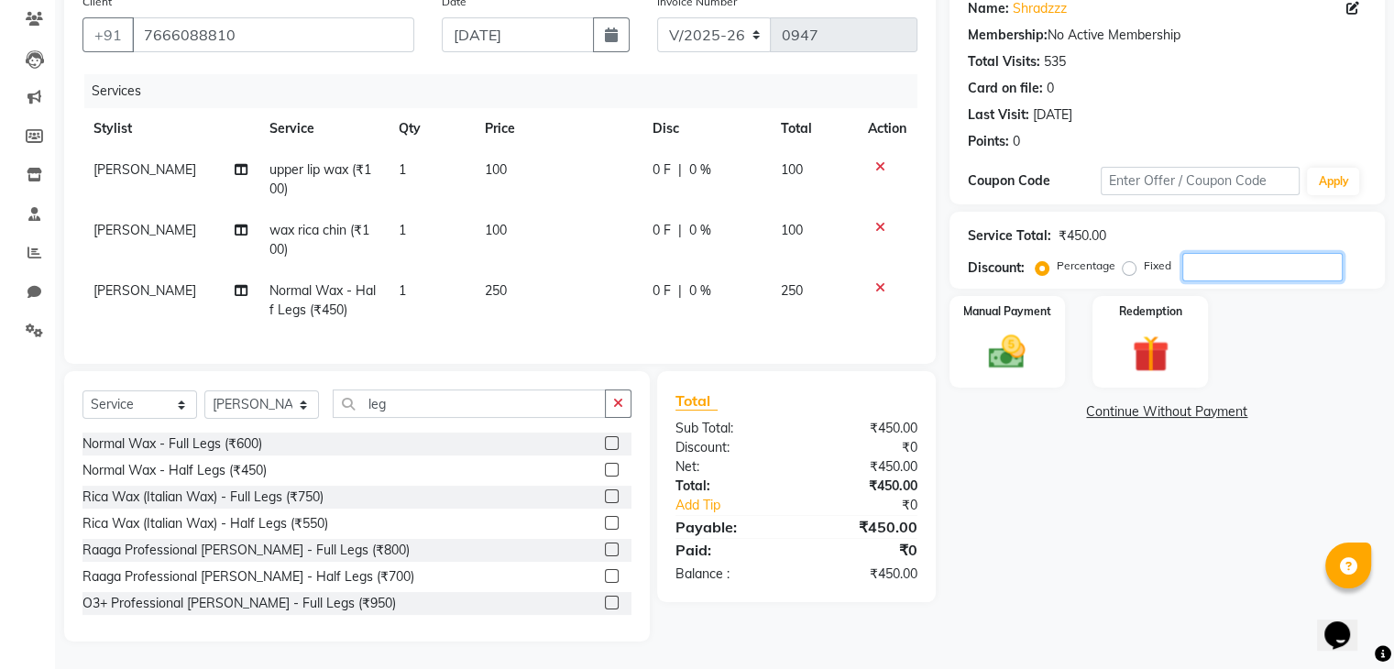
click at [1249, 253] on input "number" at bounding box center [1262, 267] width 160 height 28
type input "10"
click at [1079, 627] on div "Name: Shradzzz Membership: No Active Membership Total Visits: 535 Card on file:…" at bounding box center [1173, 312] width 449 height 657
click at [671, 281] on span "25 F" at bounding box center [664, 290] width 26 height 19
select select "39784"
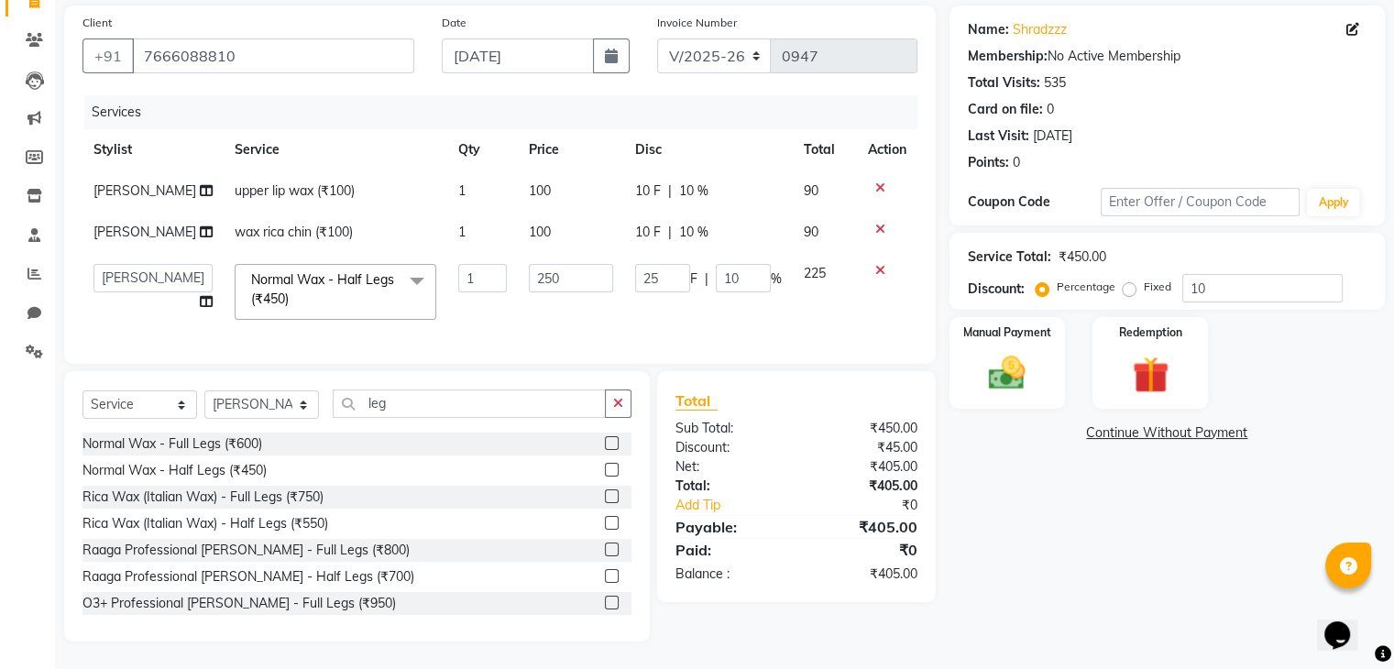
scroll to position [147, 0]
click at [662, 266] on input "25" at bounding box center [662, 278] width 55 height 28
type input "2"
type input "30"
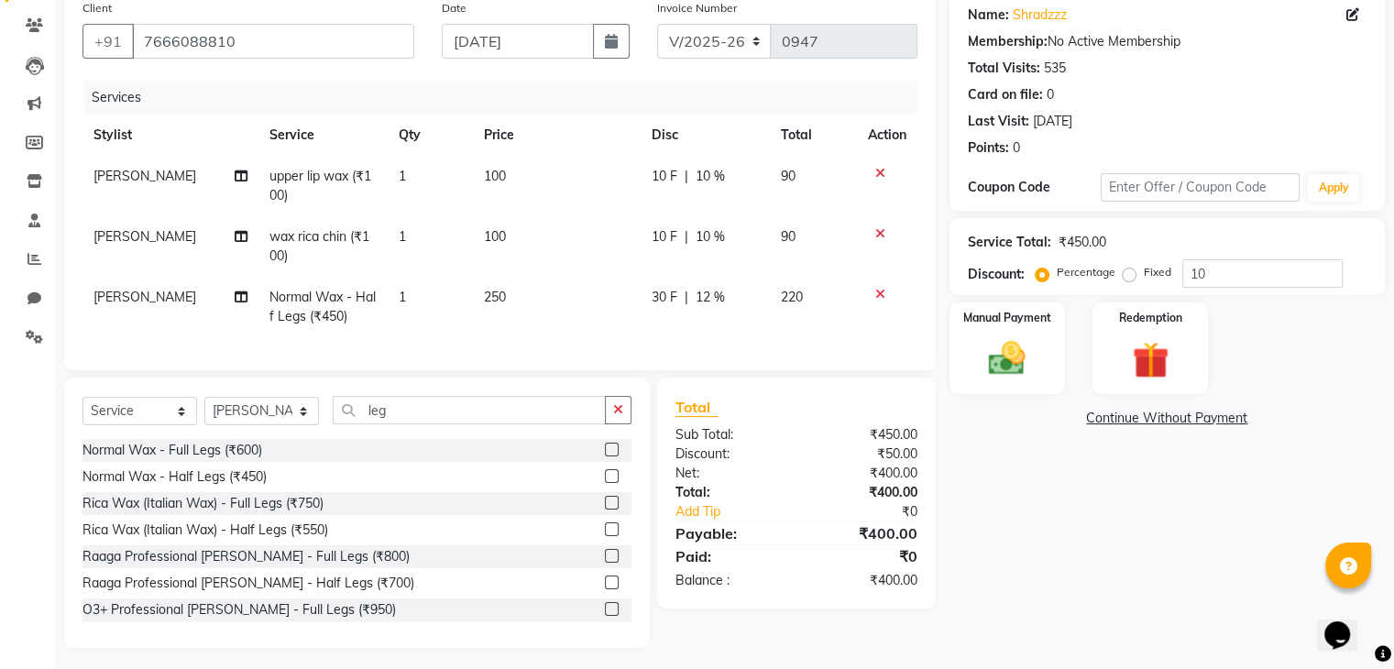
click at [1077, 565] on div "Name: Shradzzz Membership: No Active Membership Total Visits: 535 Card on file:…" at bounding box center [1173, 319] width 449 height 657
click at [1000, 361] on img at bounding box center [1006, 359] width 61 height 44
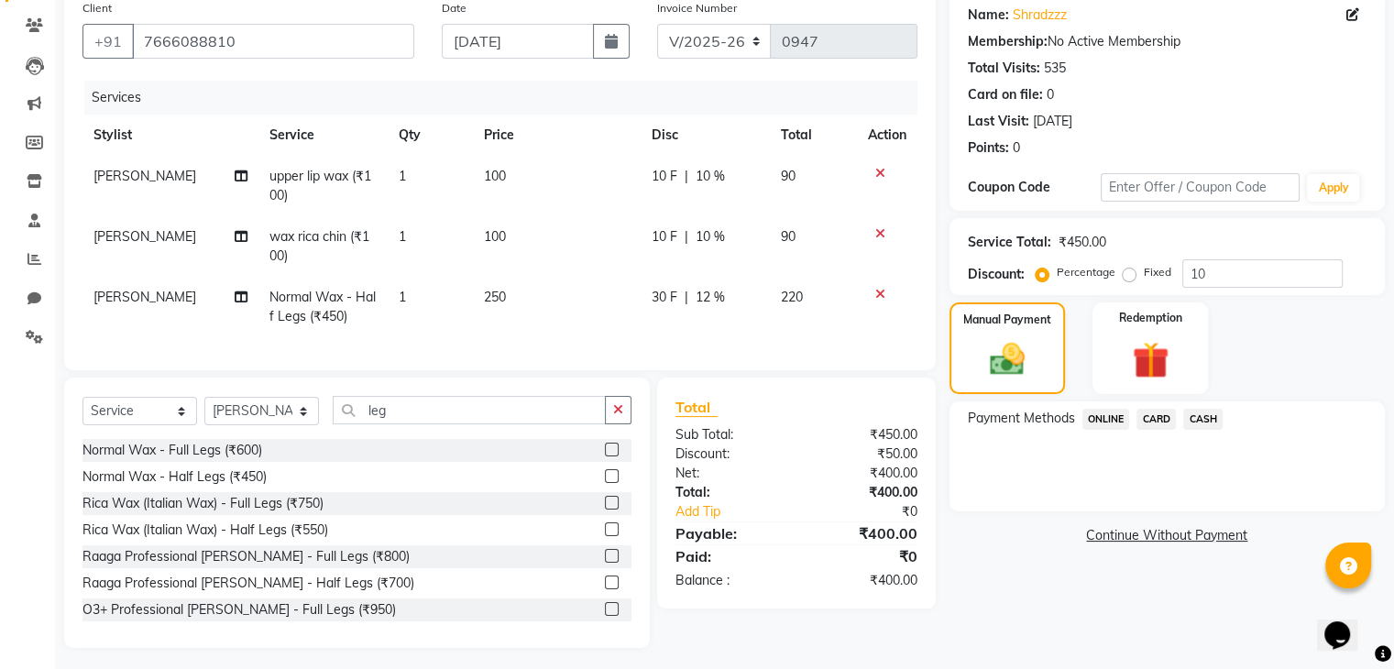
click at [1202, 422] on span "CASH" at bounding box center [1202, 419] width 39 height 21
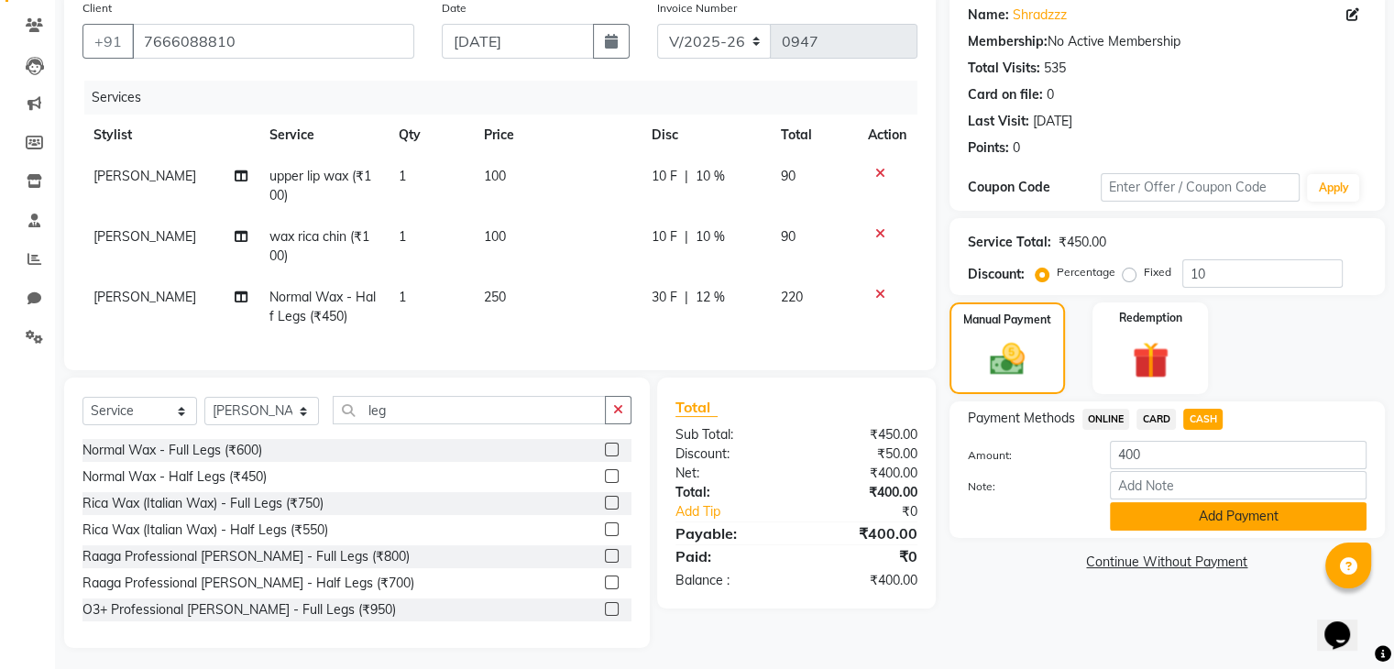
click at [1249, 523] on button "Add Payment" at bounding box center [1238, 516] width 257 height 28
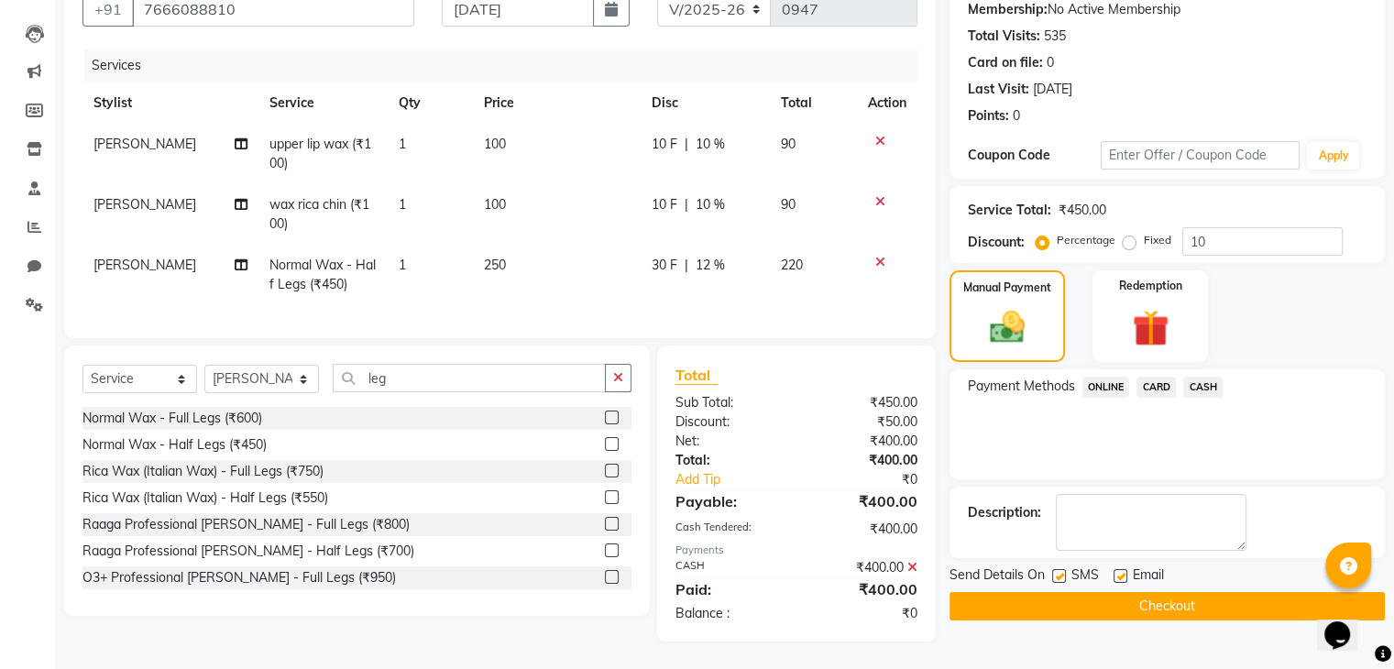
scroll to position [193, 0]
click at [1113, 596] on button "Checkout" at bounding box center [1166, 606] width 435 height 28
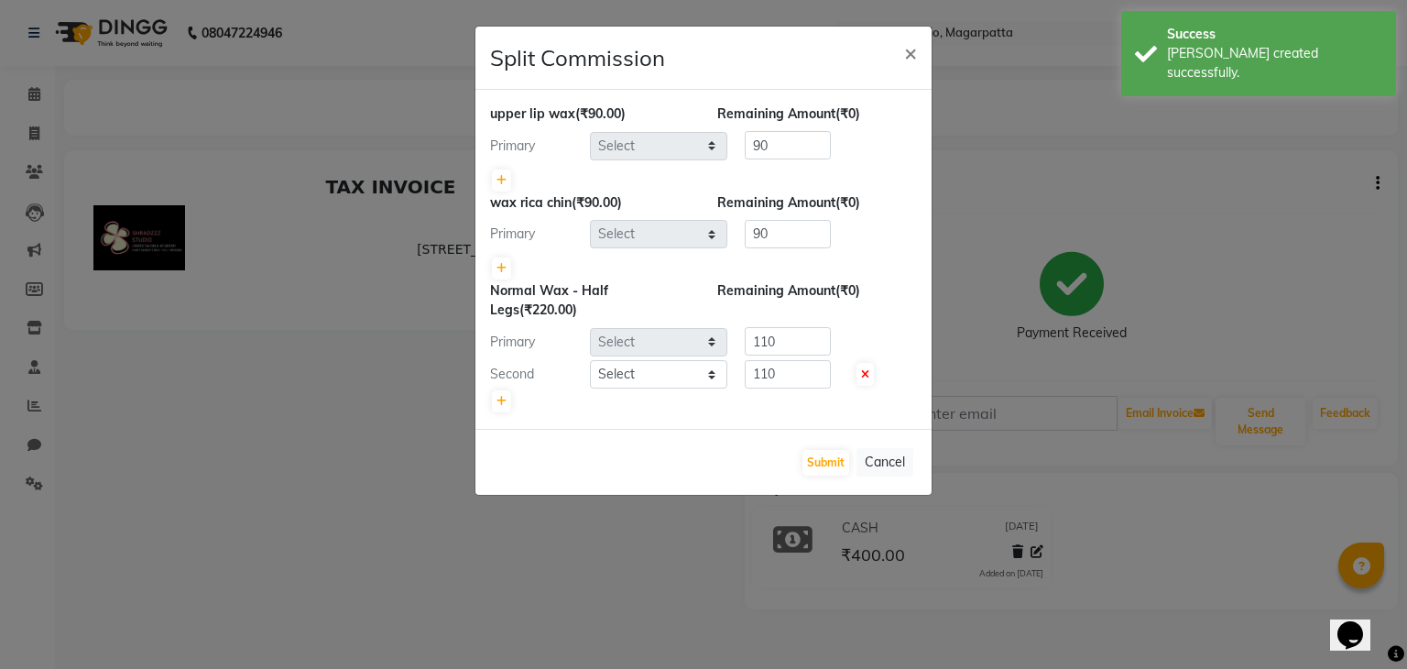
select select "39784"
select select "88067"
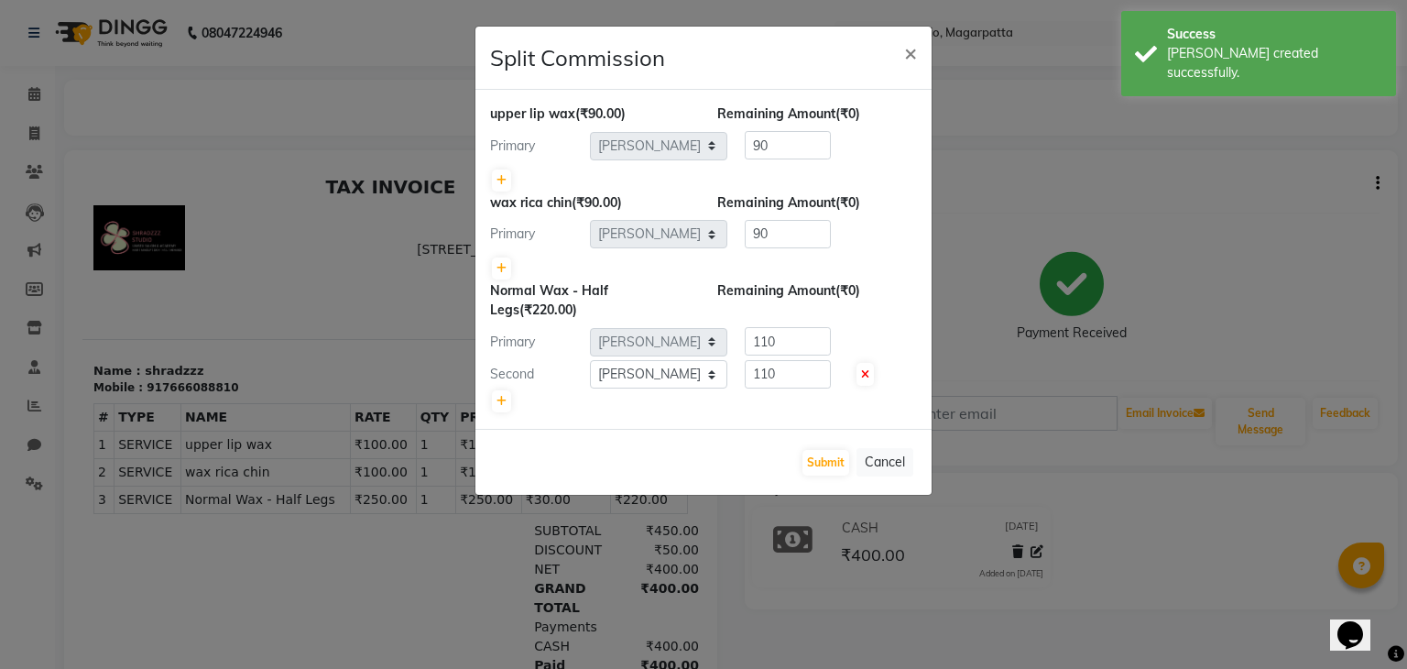
click at [946, 399] on ngb-modal-window "Split Commission × upper lip wax (₹90.00) Remaining Amount (₹0) Primary Select …" at bounding box center [703, 334] width 1407 height 669
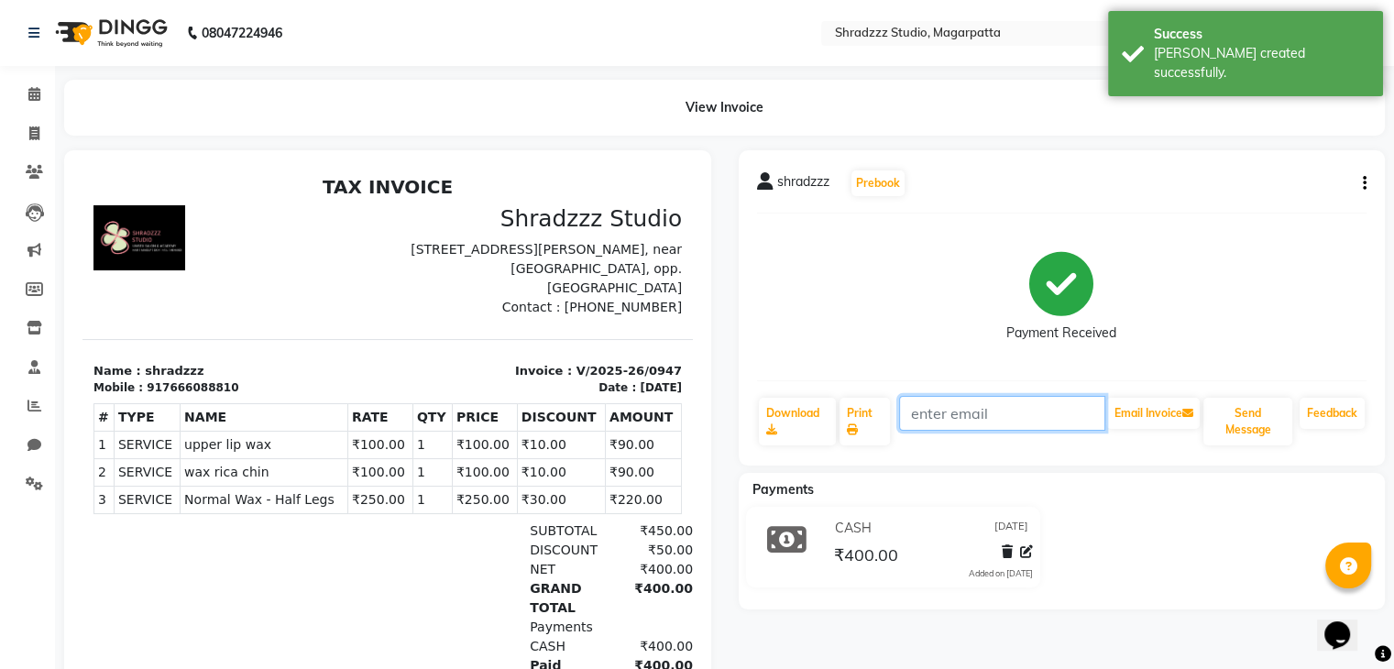
click at [946, 399] on input "text" at bounding box center [1002, 413] width 206 height 35
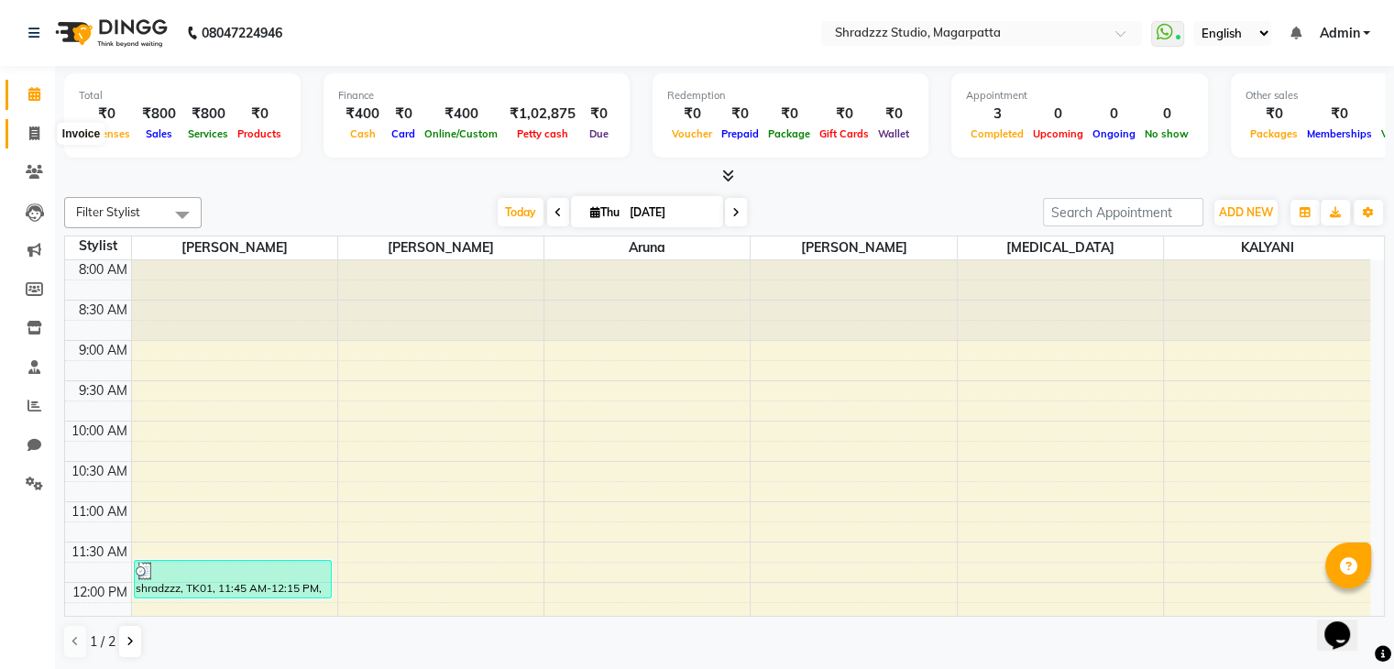
click at [36, 128] on icon at bounding box center [34, 133] width 10 height 14
select select "service"
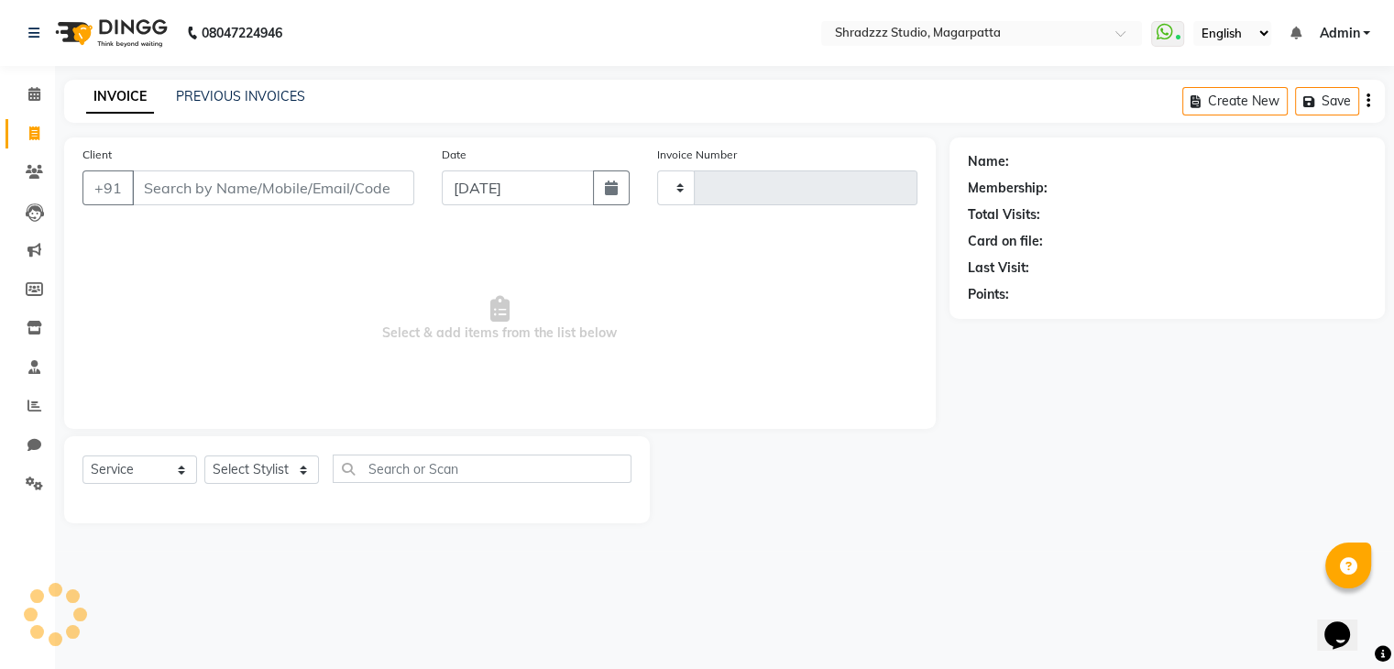
type input "0948"
select select "4544"
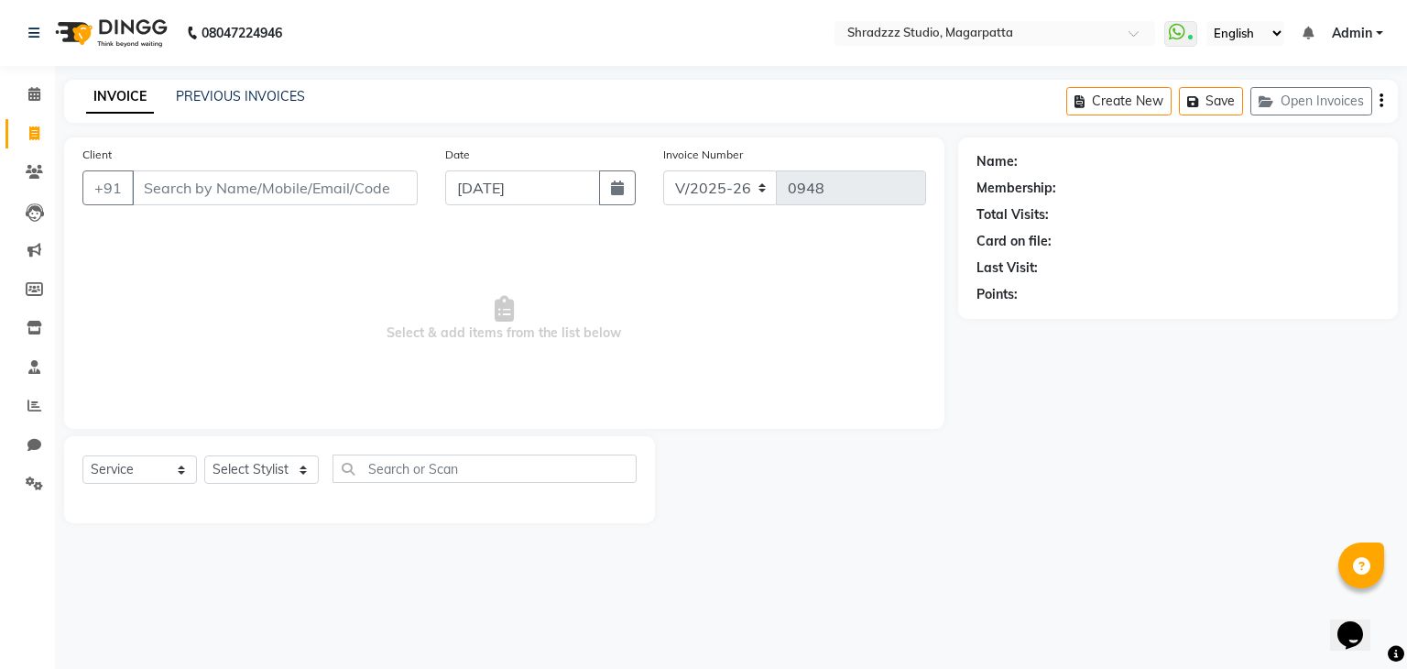
click at [143, 191] on input "Client" at bounding box center [275, 187] width 286 height 35
type input "8"
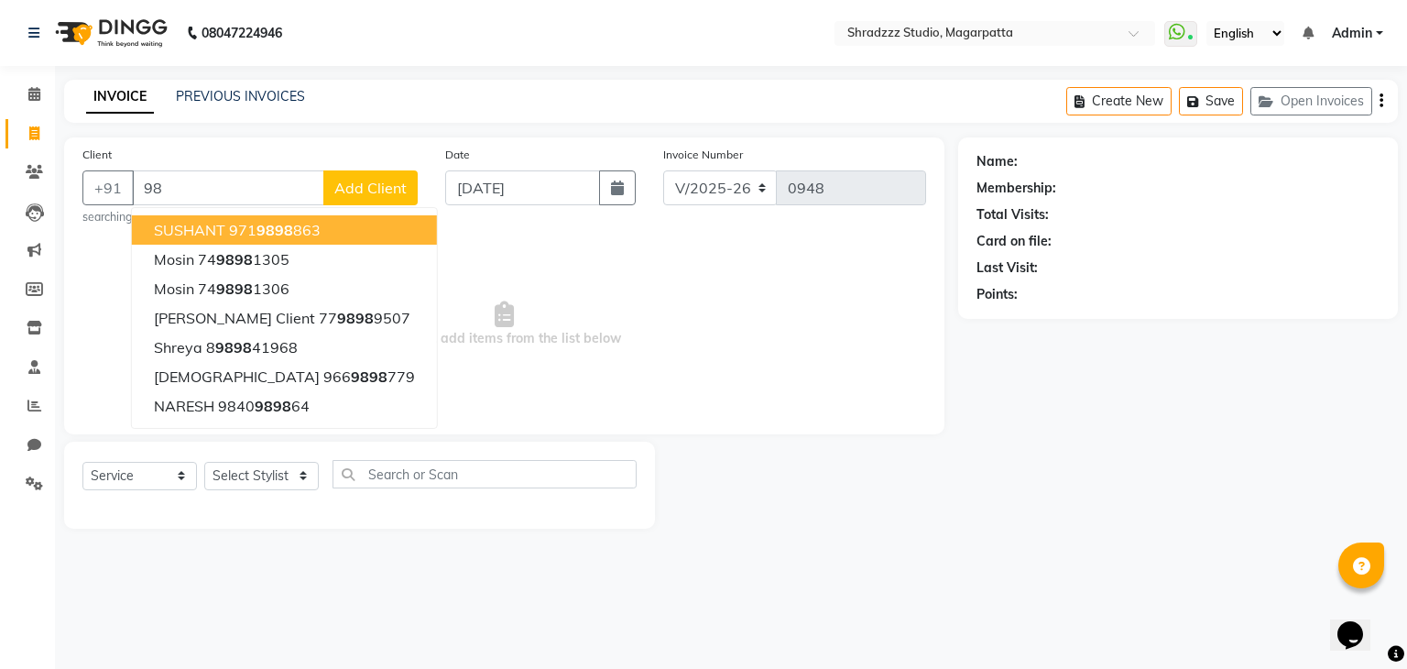
type input "9"
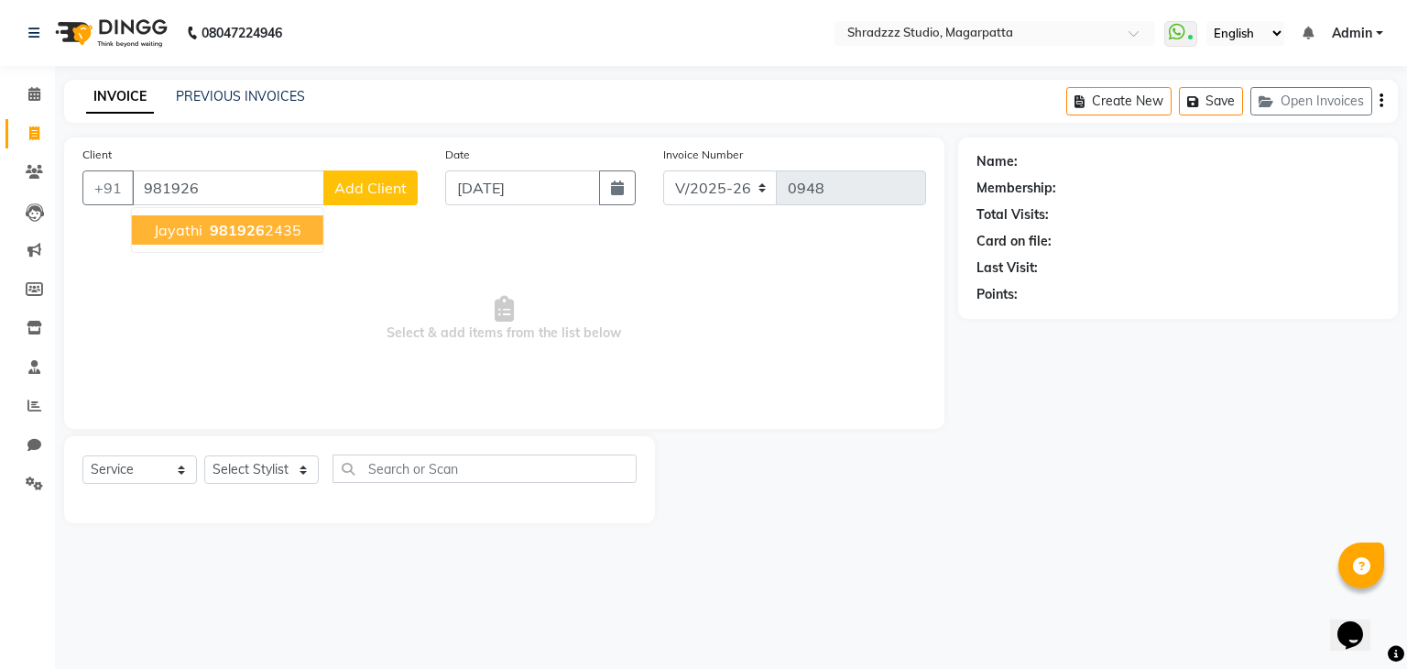
click at [213, 232] on span "981926" at bounding box center [237, 230] width 55 height 18
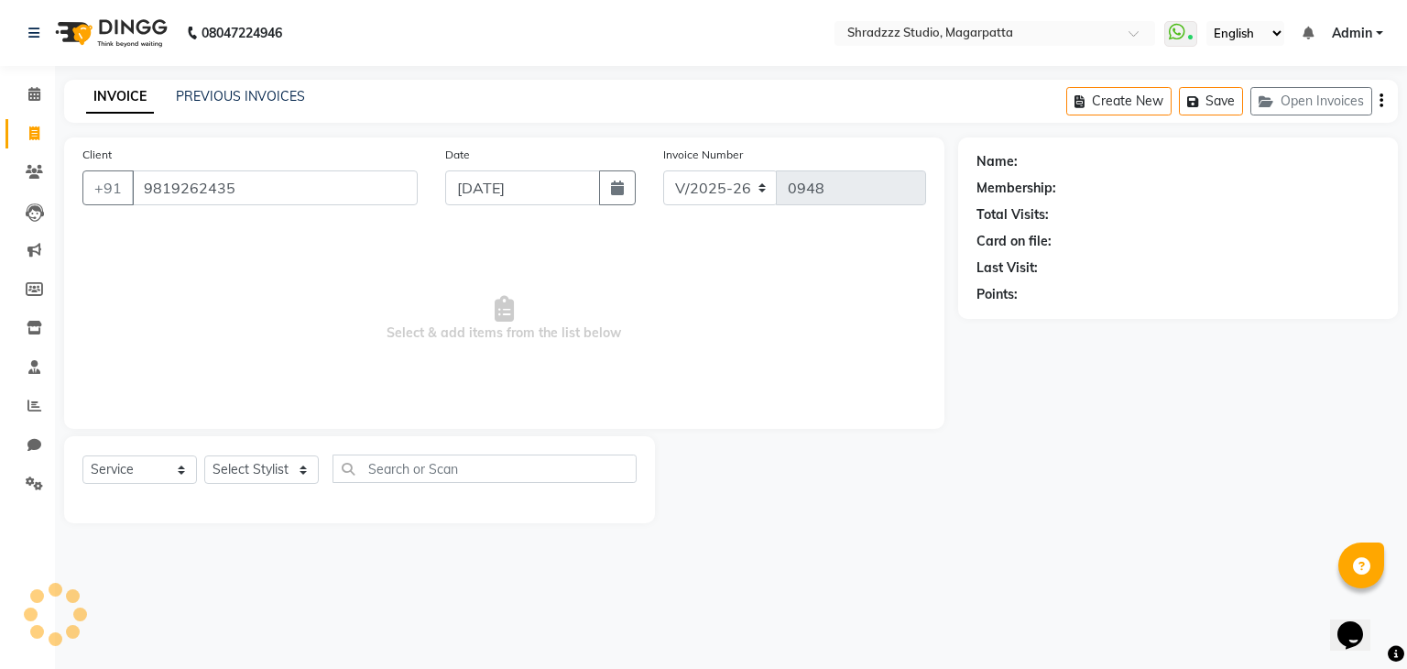
type input "9819262435"
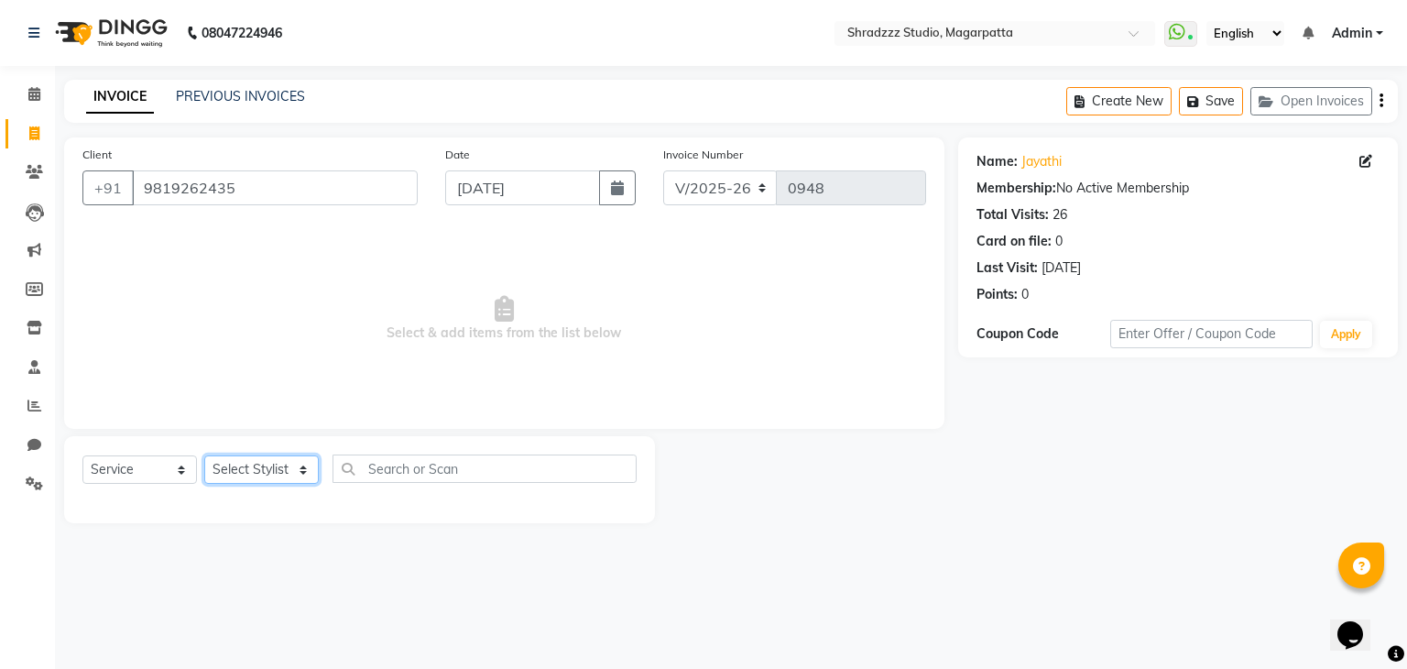
click at [305, 470] on select "Select Stylist [PERSON_NAME] Manager [MEDICAL_DATA][PERSON_NAME] Sameer [PERSON…" at bounding box center [261, 469] width 115 height 28
select select "26213"
click at [204, 456] on select "Select Stylist [PERSON_NAME] Manager [MEDICAL_DATA][PERSON_NAME] Sameer [PERSON…" at bounding box center [261, 469] width 115 height 28
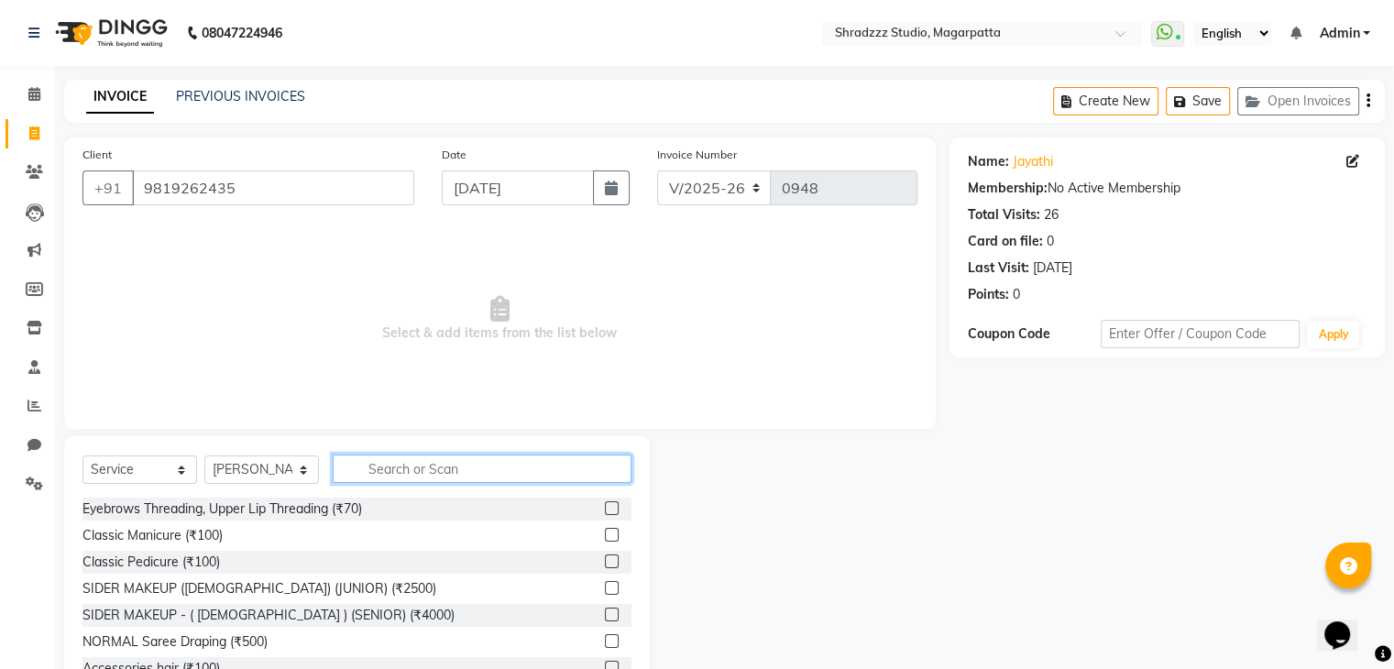
click at [372, 467] on input "text" at bounding box center [482, 468] width 299 height 28
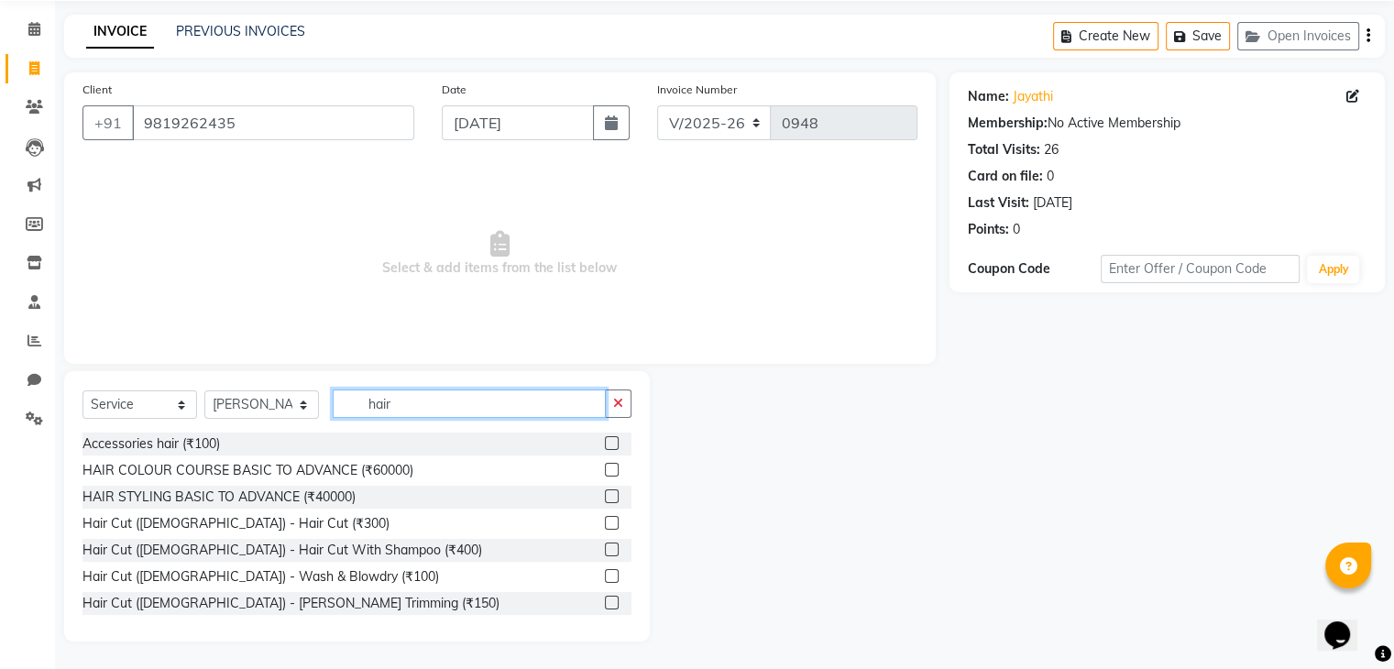
scroll to position [66, 0]
click at [404, 396] on input "hair" at bounding box center [469, 403] width 273 height 28
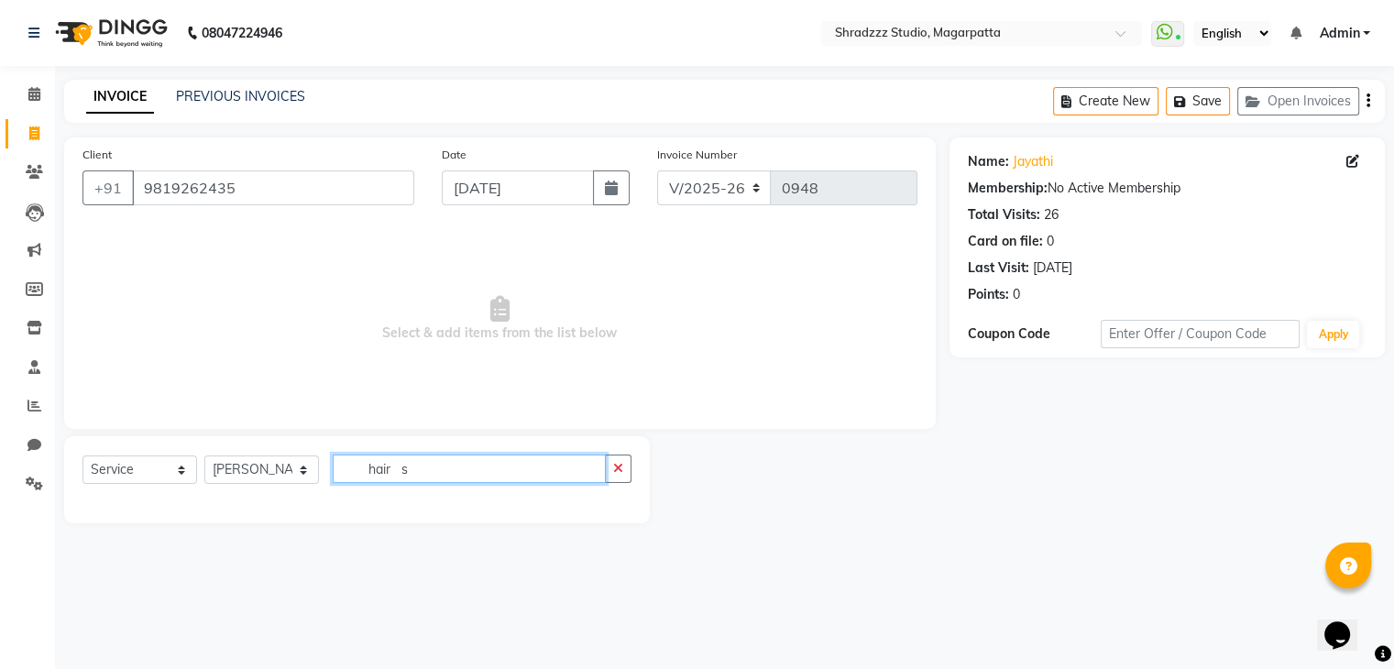
scroll to position [0, 0]
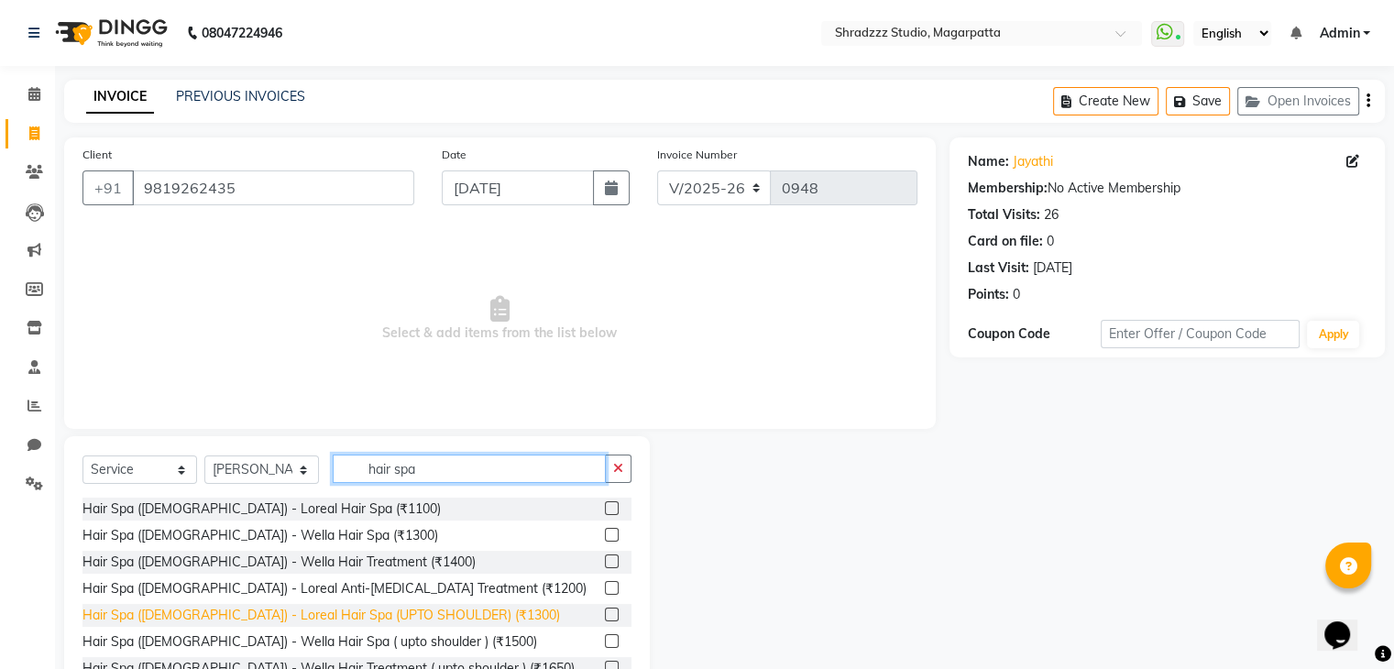
type input "hair spa"
click at [270, 618] on div "Hair Spa ([DEMOGRAPHIC_DATA]) - Loreal Hair Spa (UPTO SHOULDER) (₹1300)" at bounding box center [320, 615] width 477 height 19
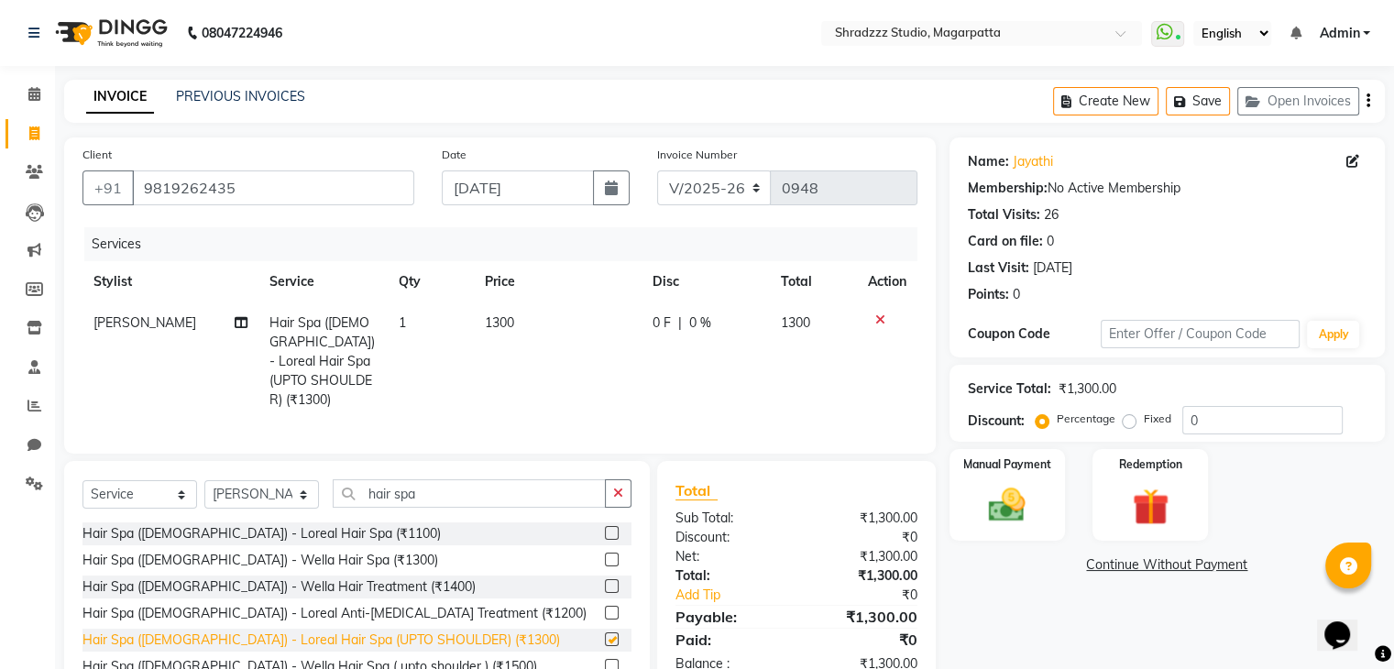
checkbox input "false"
click at [498, 326] on span "1300" at bounding box center [499, 322] width 29 height 16
select select "26213"
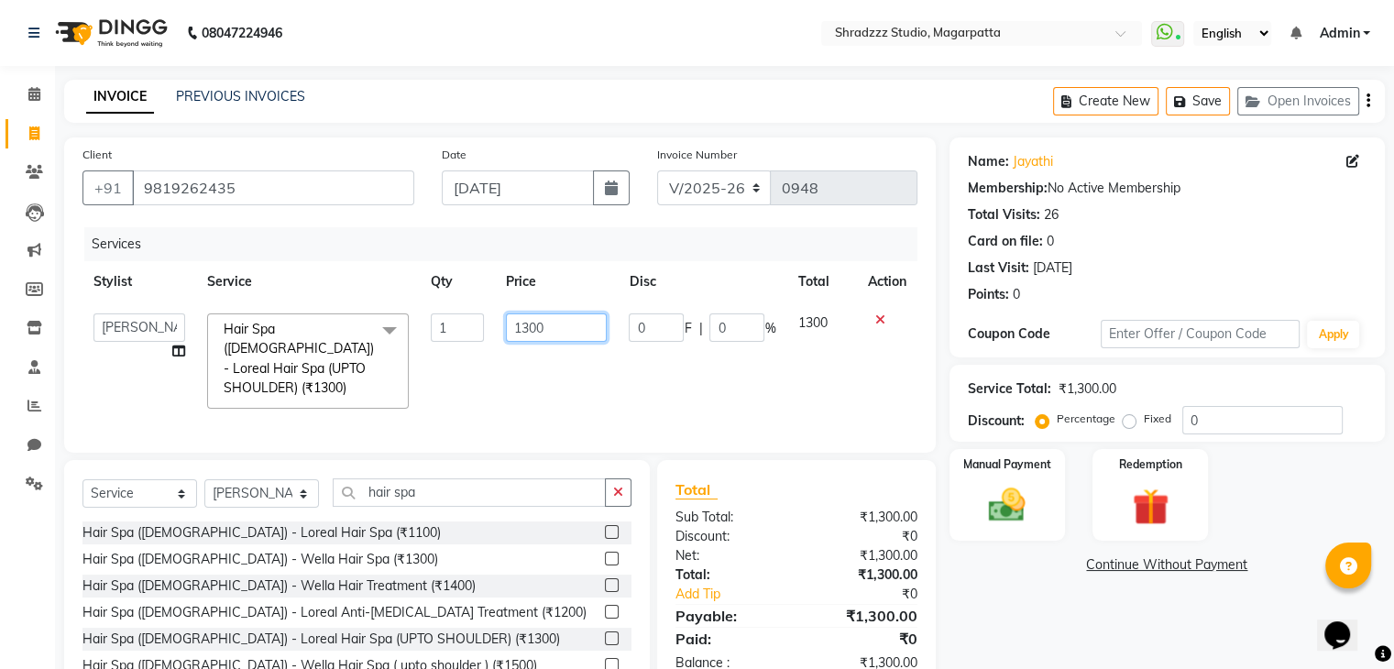
click at [529, 326] on input "1300" at bounding box center [556, 327] width 101 height 28
type input "1400"
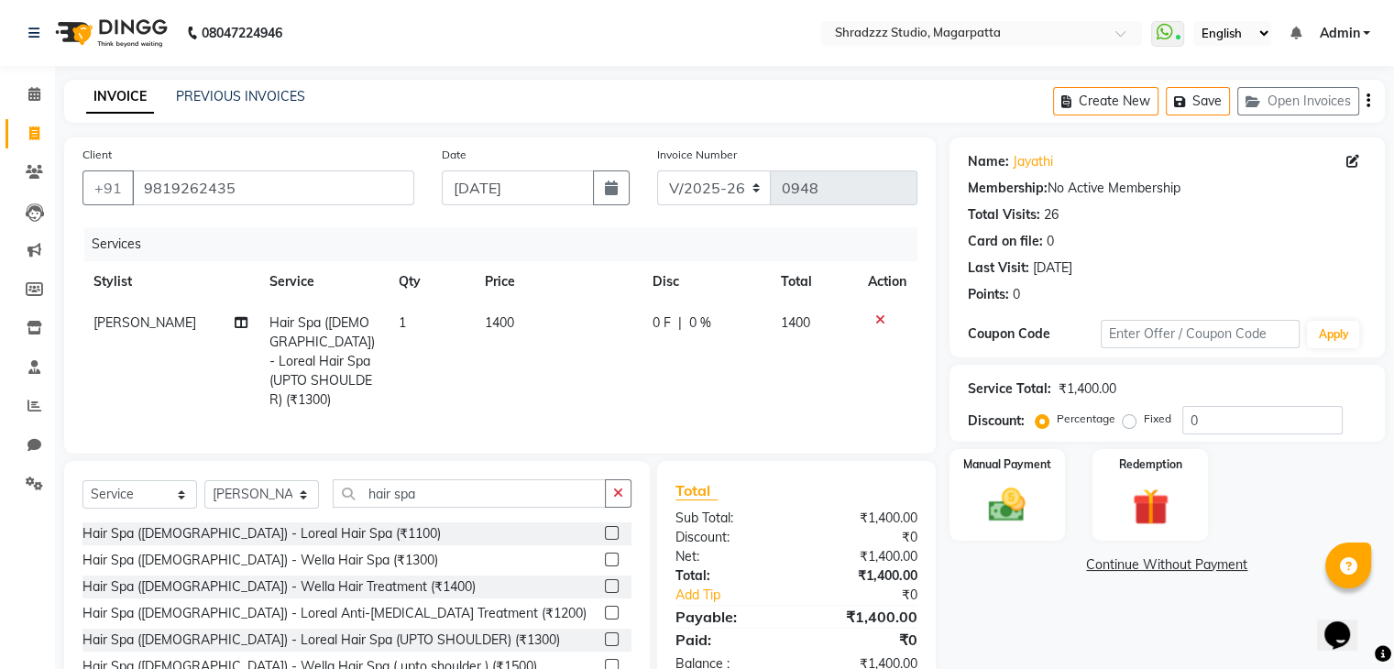
click at [696, 377] on td "0 F | 0 %" at bounding box center [705, 361] width 128 height 118
select select "26213"
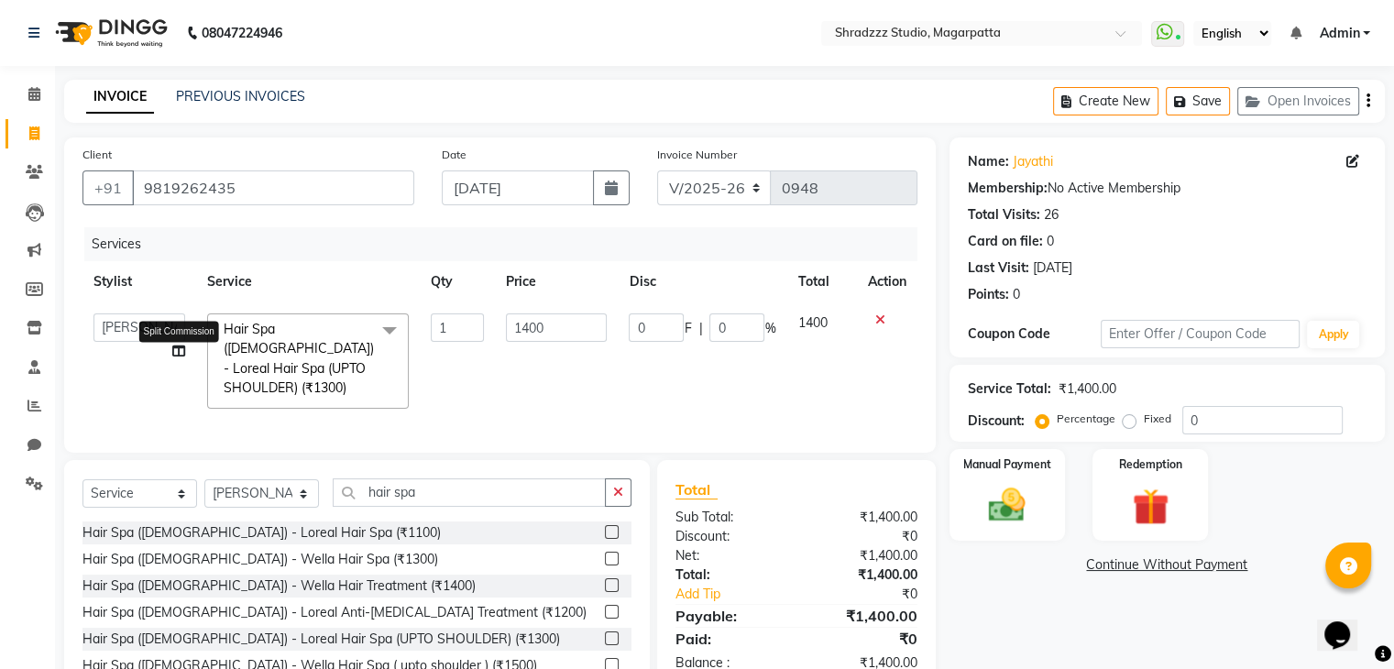
click at [178, 353] on icon at bounding box center [178, 350] width 13 height 13
select select "26213"
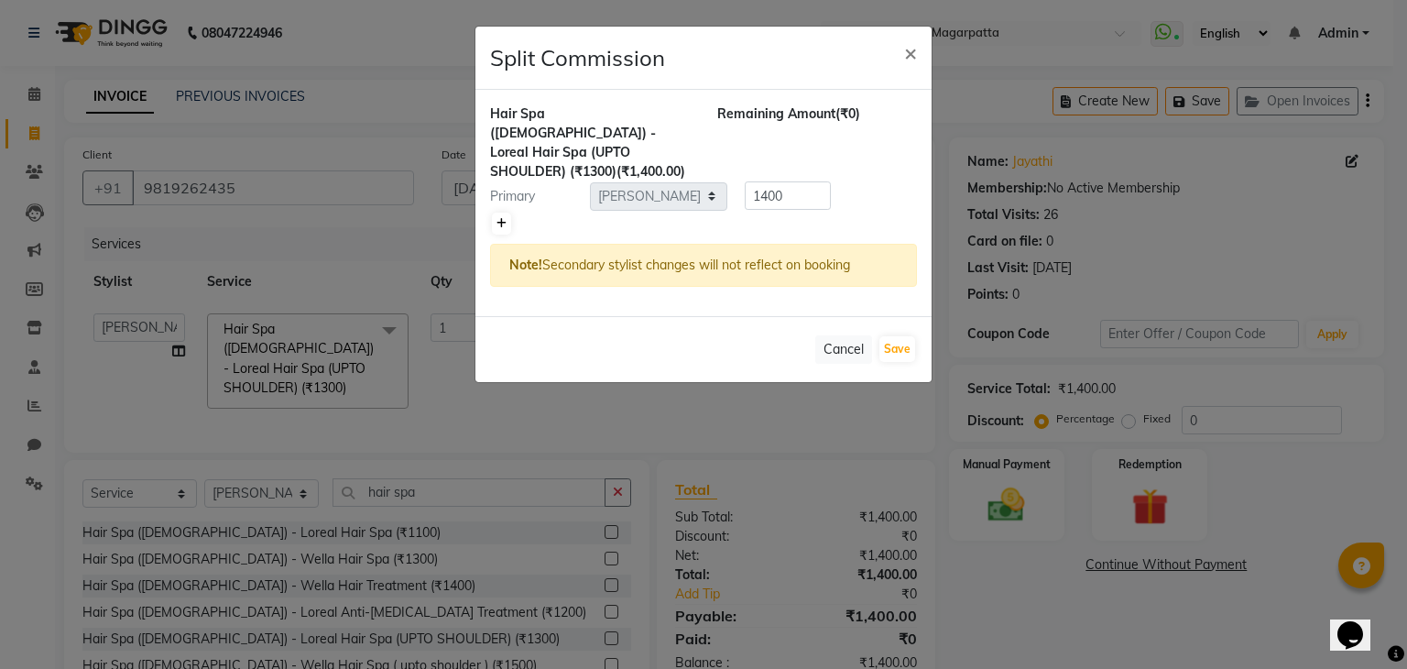
click at [497, 218] on icon at bounding box center [502, 223] width 10 height 11
type input "700"
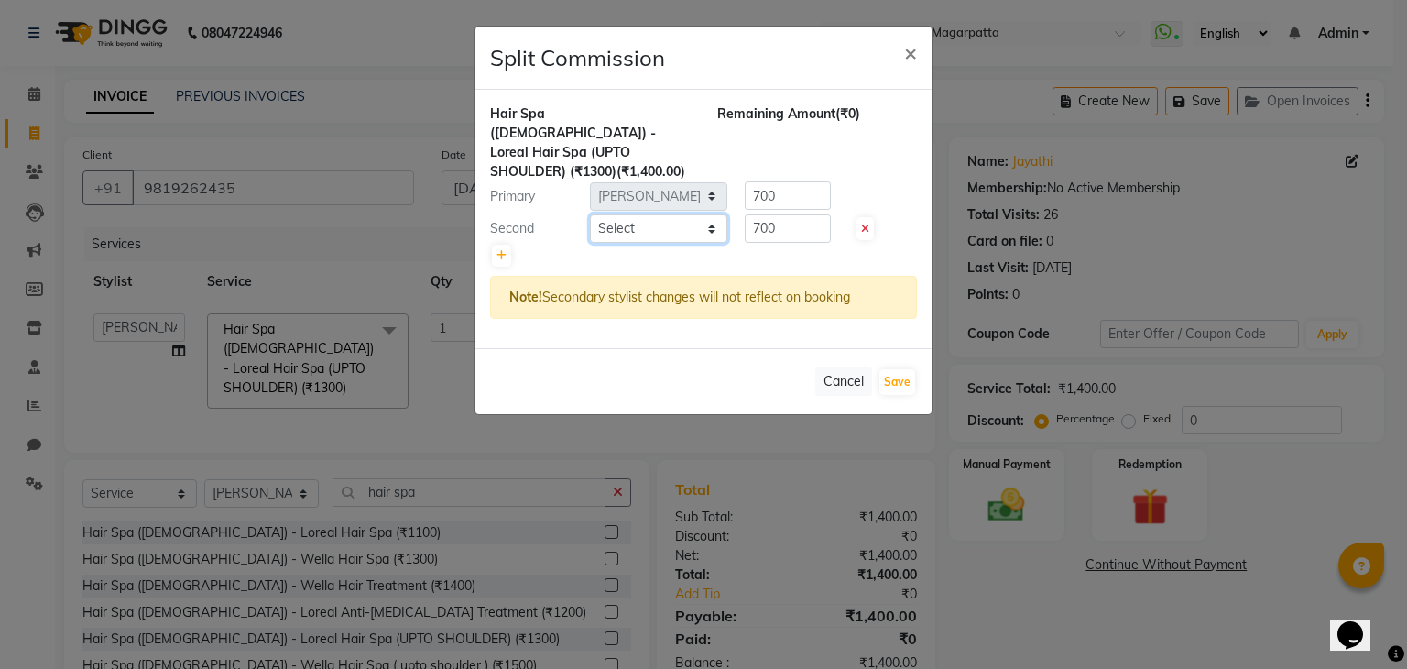
click at [710, 214] on select "Select [PERSON_NAME] Manager [MEDICAL_DATA][PERSON_NAME] Sameer [PERSON_NAME] […" at bounding box center [658, 228] width 137 height 28
select select "64833"
click at [590, 214] on select "Select [PERSON_NAME] Manager [MEDICAL_DATA][PERSON_NAME] Sameer [PERSON_NAME] […" at bounding box center [658, 228] width 137 height 28
click at [898, 369] on button "Save" at bounding box center [898, 382] width 36 height 26
select select "Select"
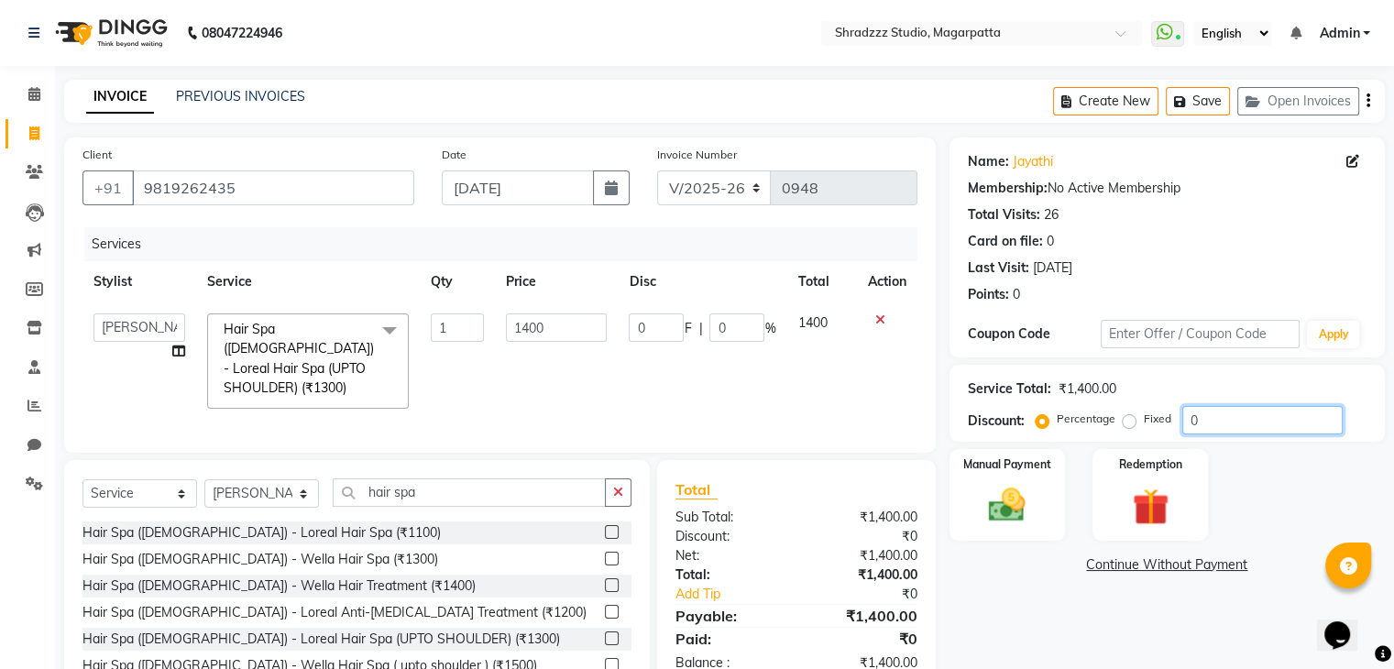
click at [1194, 422] on input "0" at bounding box center [1262, 420] width 160 height 28
type input "1"
type input "14"
type input "1"
type input "15"
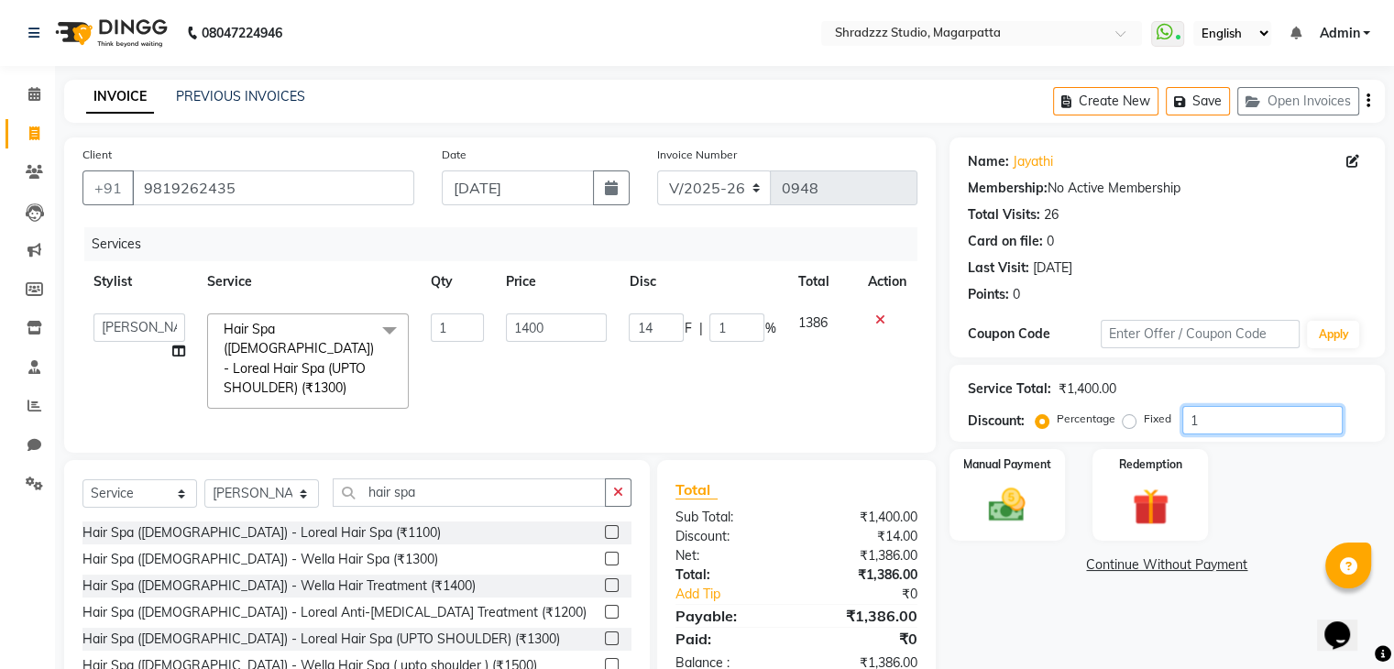
type input "210"
type input "15"
drag, startPoint x: 963, startPoint y: 640, endPoint x: 1004, endPoint y: 553, distance: 95.5
click at [1004, 553] on div "Name: [PERSON_NAME] Membership: No Active Membership Total Visits: 26 Card on f…" at bounding box center [1173, 433] width 449 height 593
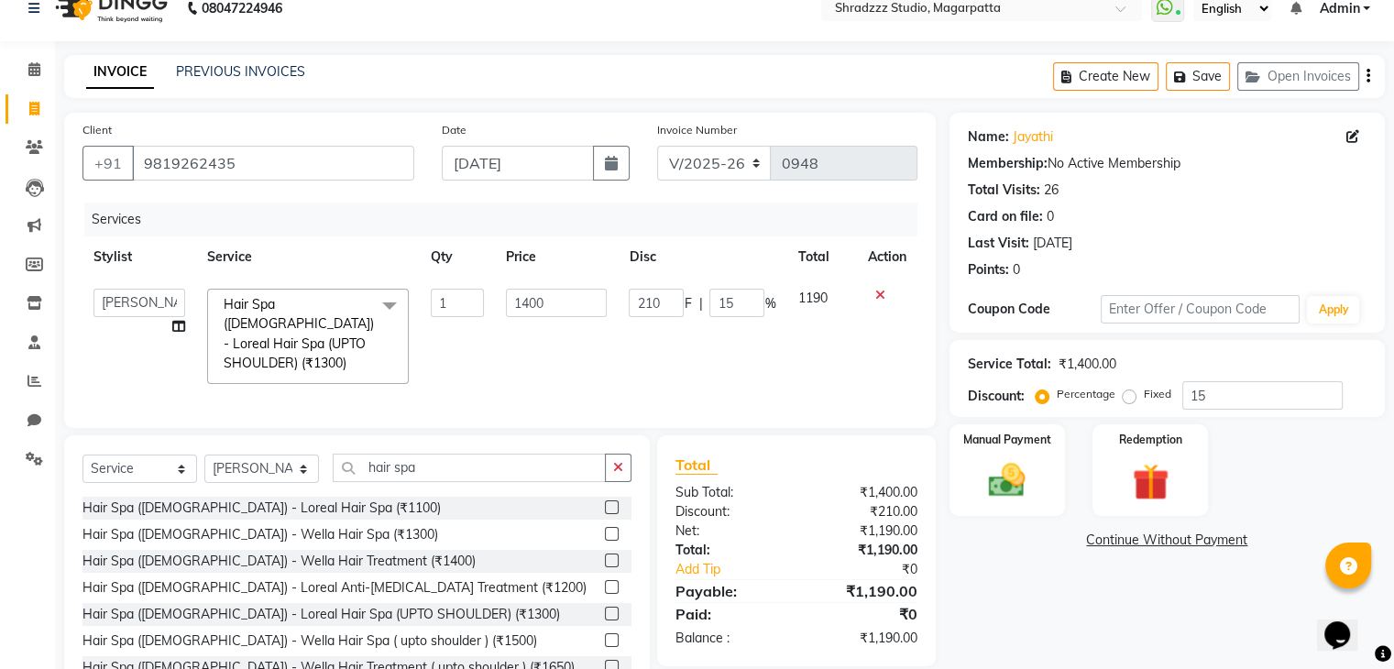
scroll to position [27, 0]
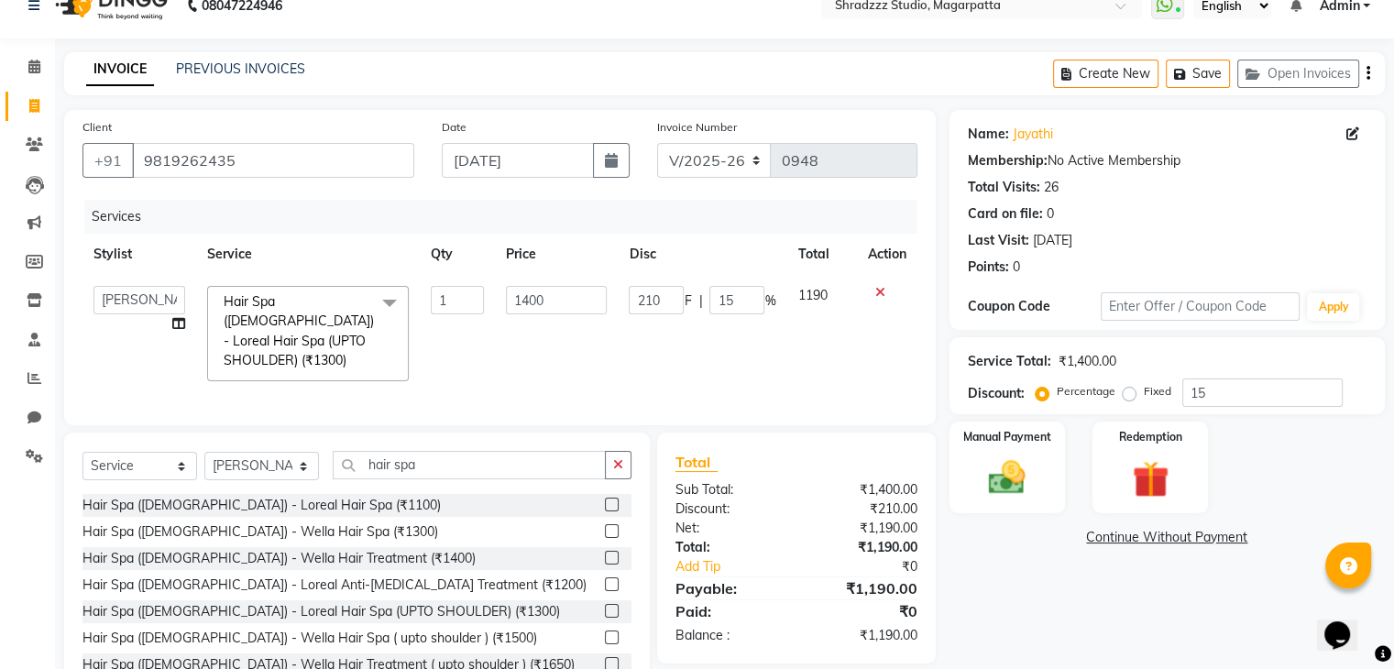
click at [1027, 584] on div "Name: [PERSON_NAME] Membership: No Active Membership Total Visits: 26 Card on f…" at bounding box center [1173, 406] width 449 height 593
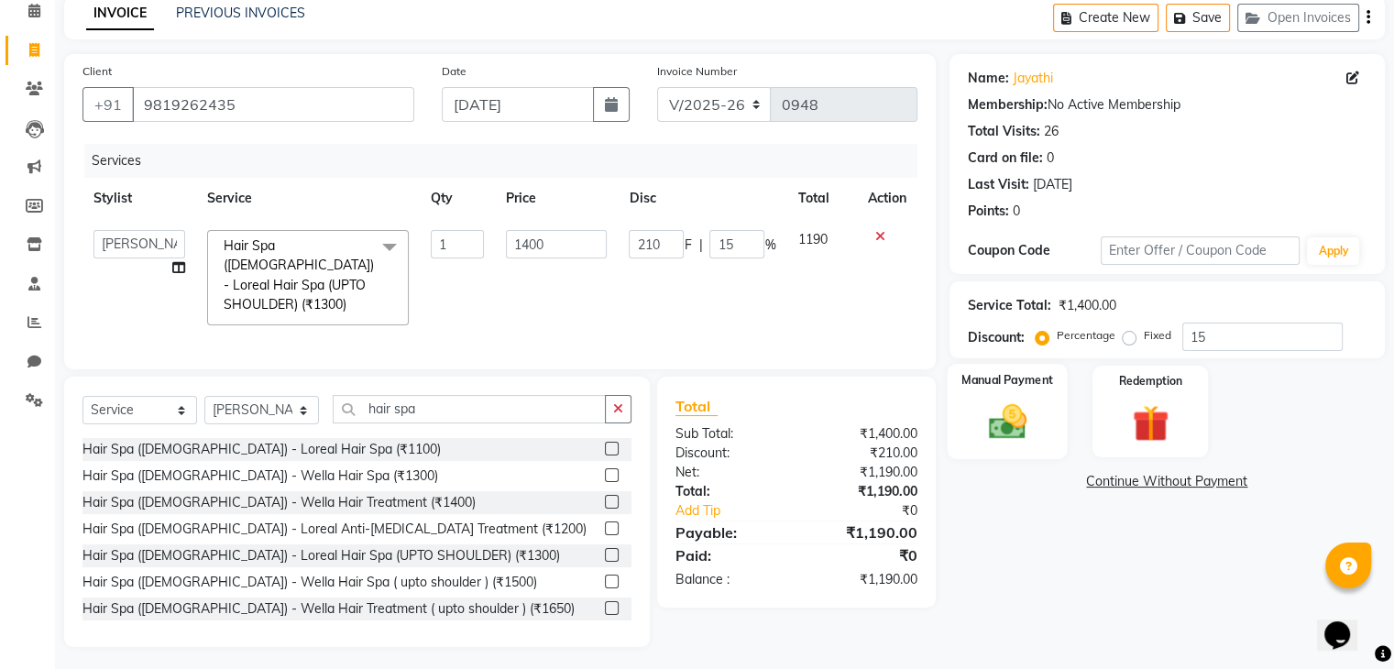
click at [1037, 409] on img at bounding box center [1006, 422] width 61 height 44
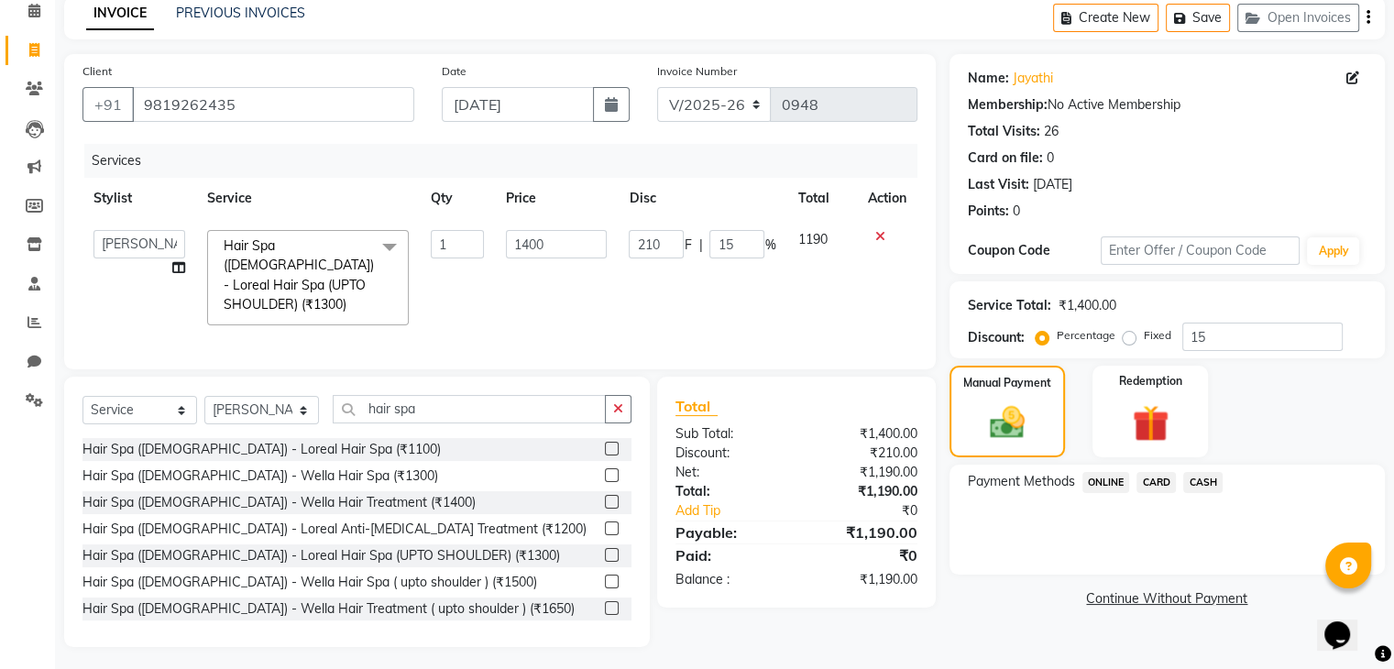
click at [1110, 485] on span "ONLINE" at bounding box center [1106, 482] width 48 height 21
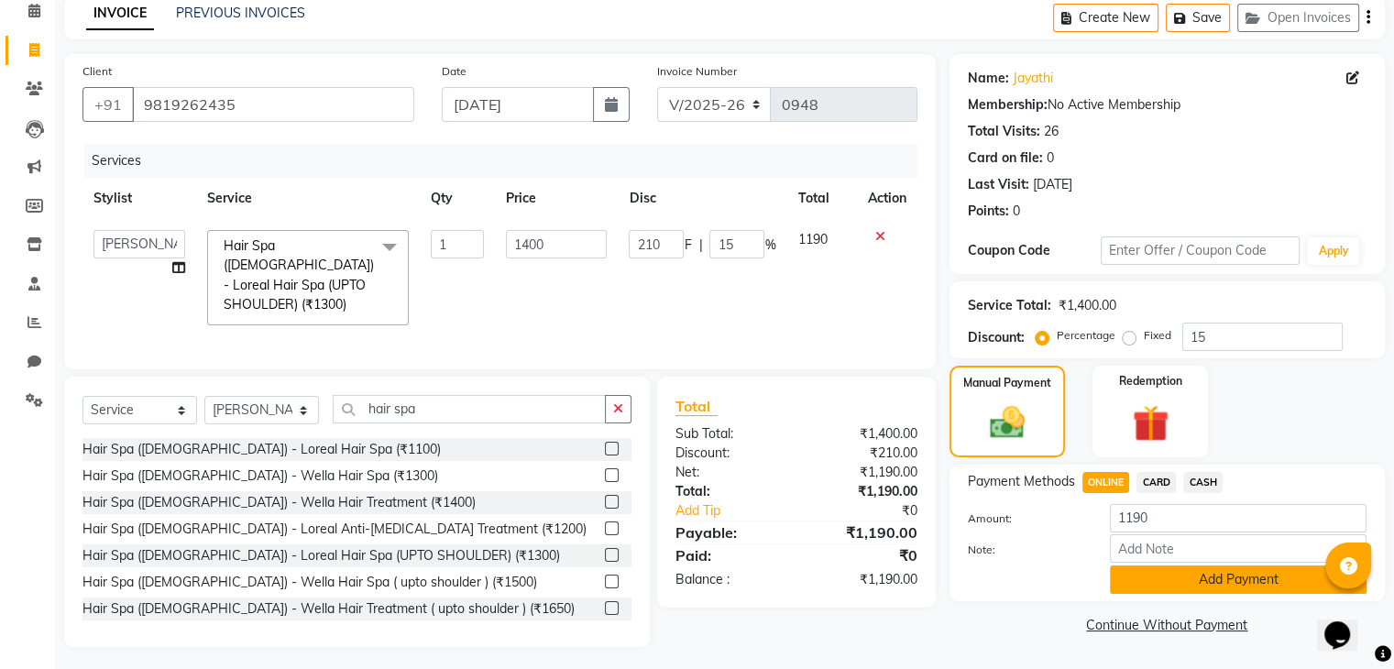
click at [1173, 591] on button "Add Payment" at bounding box center [1238, 579] width 257 height 28
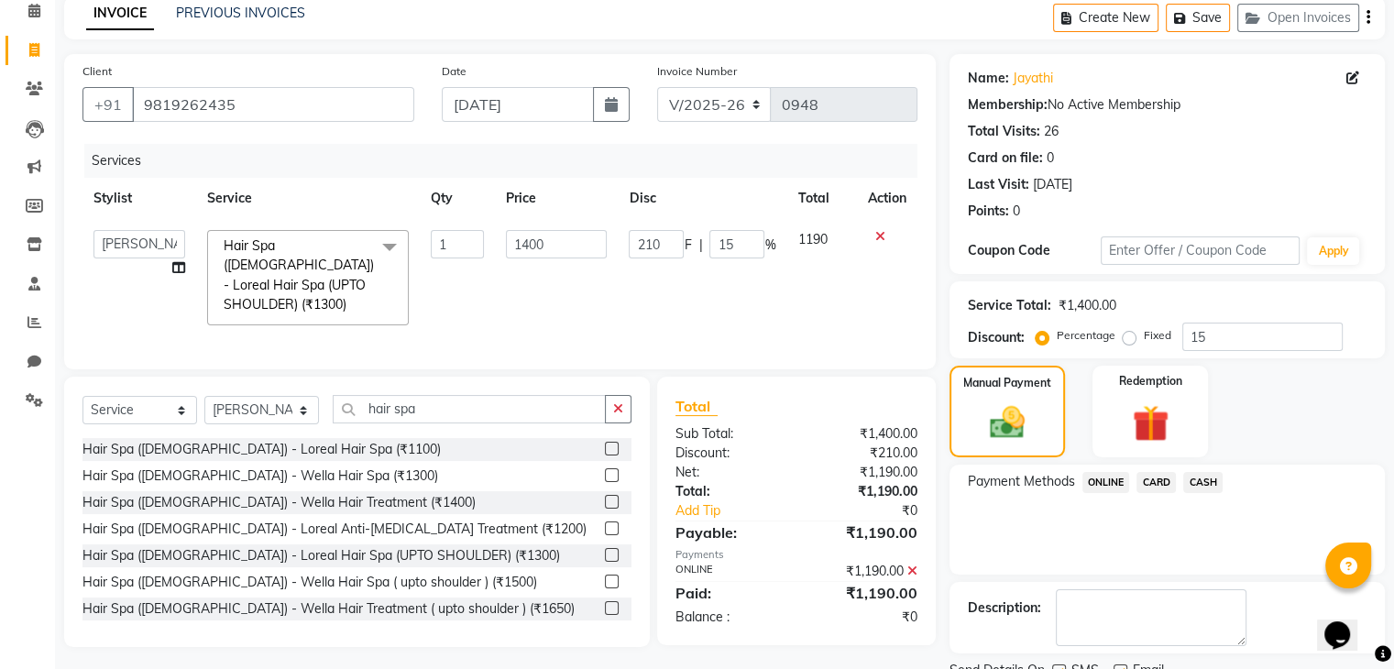
scroll to position [157, 0]
